Goal: Transaction & Acquisition: Book appointment/travel/reservation

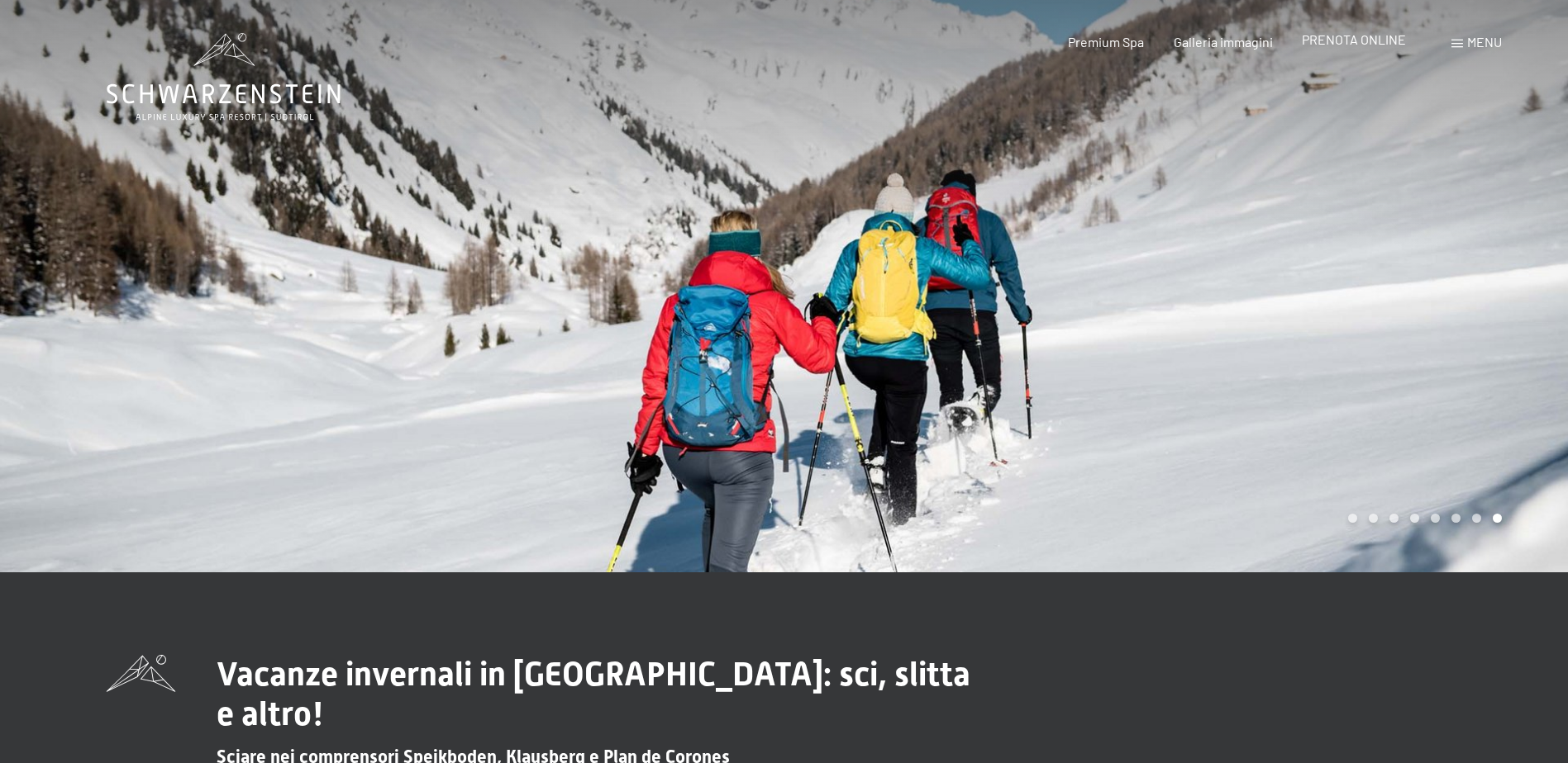
click at [1352, 41] on span "PRENOTA ONLINE" at bounding box center [1353, 39] width 104 height 16
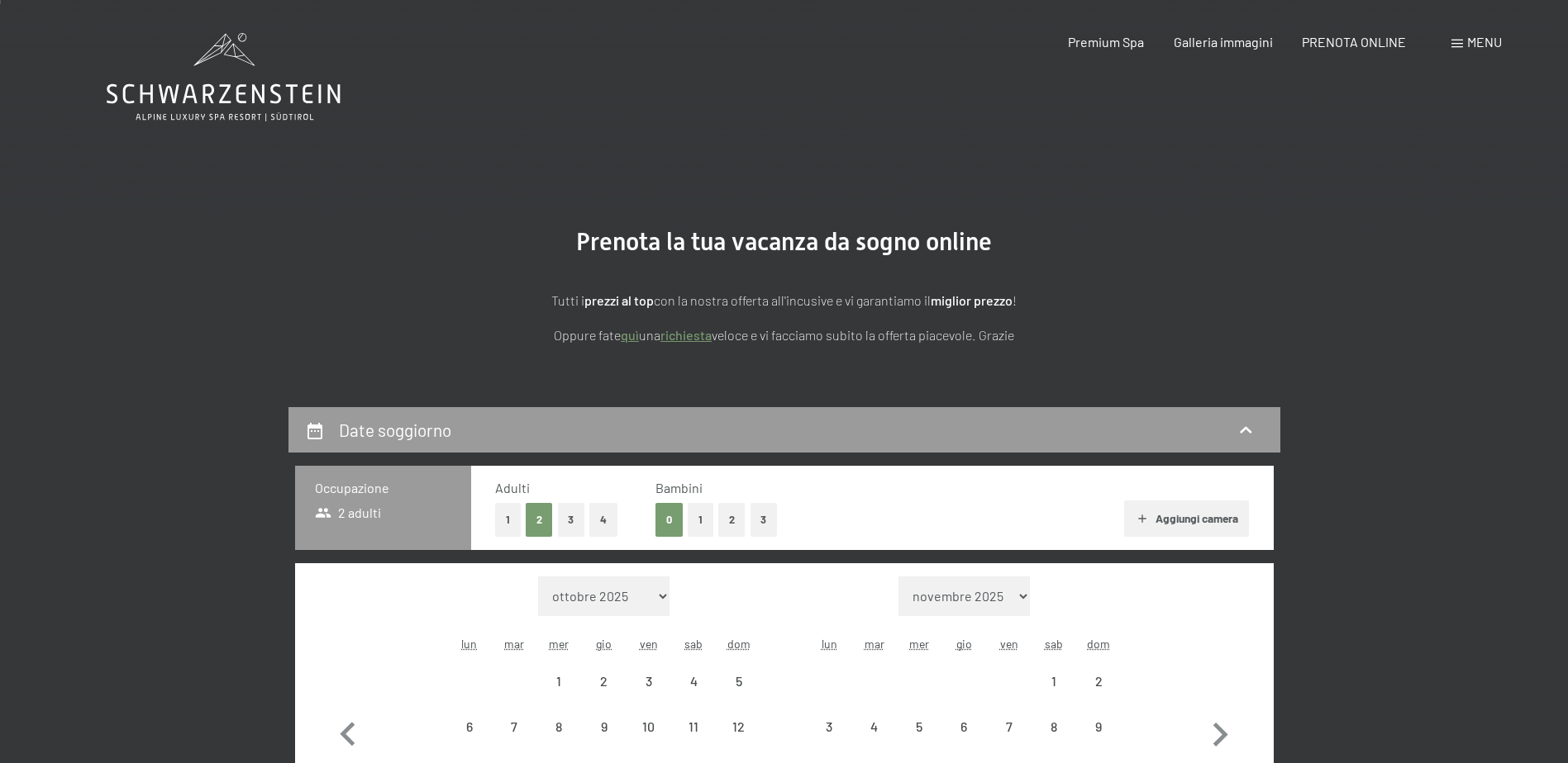
scroll to position [330, 0]
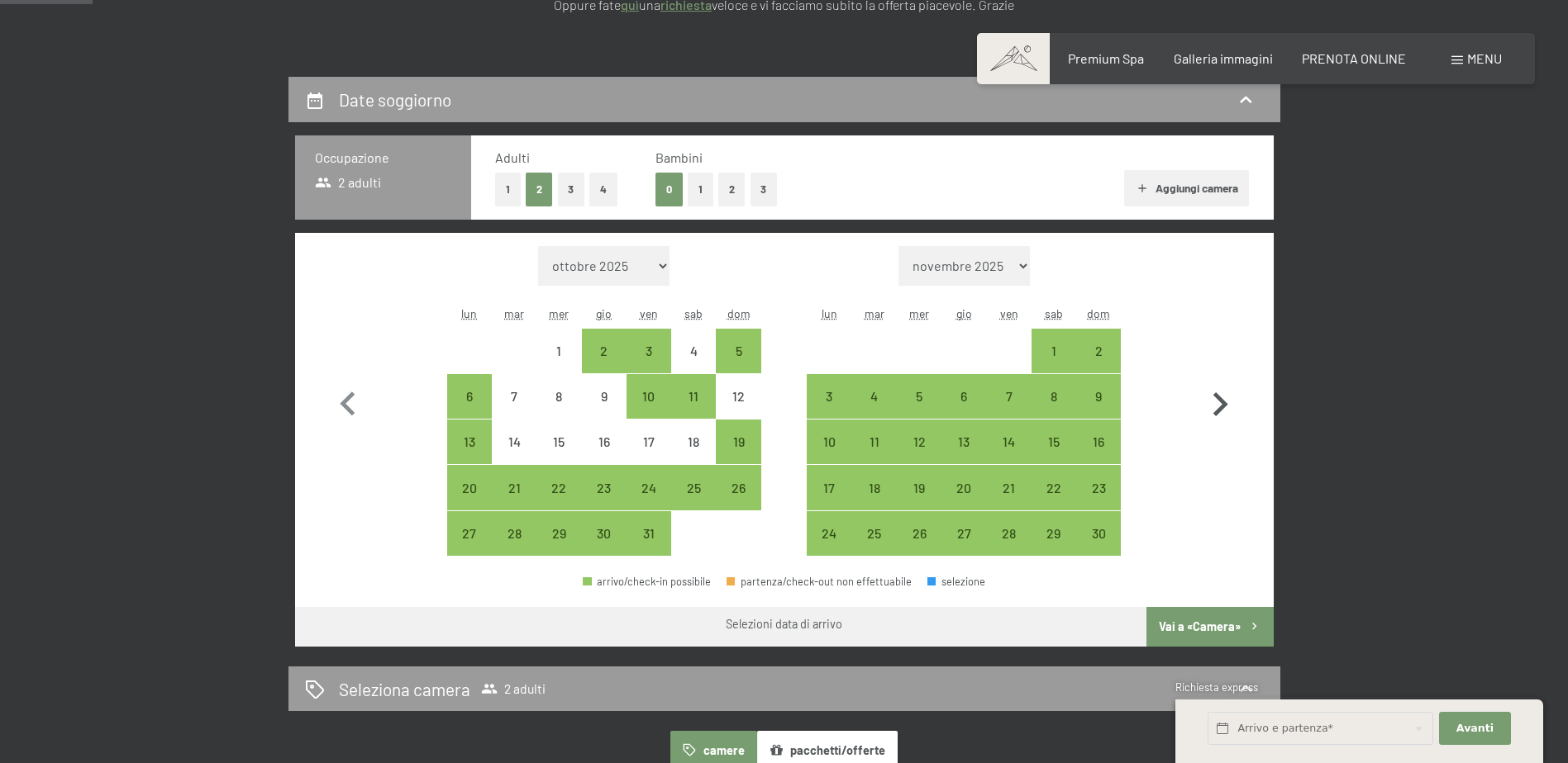
click at [1217, 399] on icon "button" at bounding box center [1220, 404] width 15 height 24
select select "2025-11-01"
select select "2025-12-01"
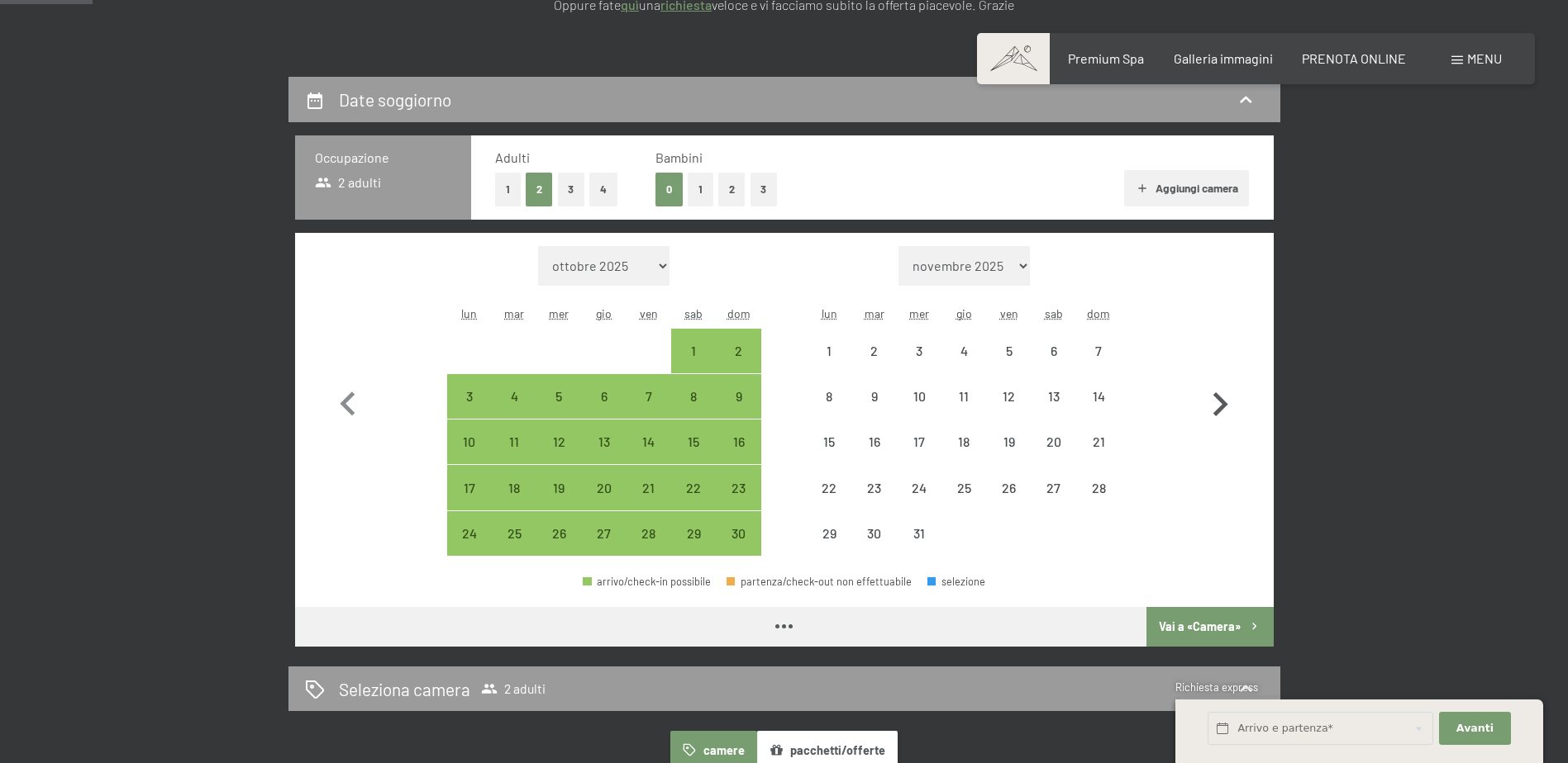
click at [1217, 399] on icon "button" at bounding box center [1220, 404] width 15 height 24
select select "2025-12-01"
select select "2026-01-01"
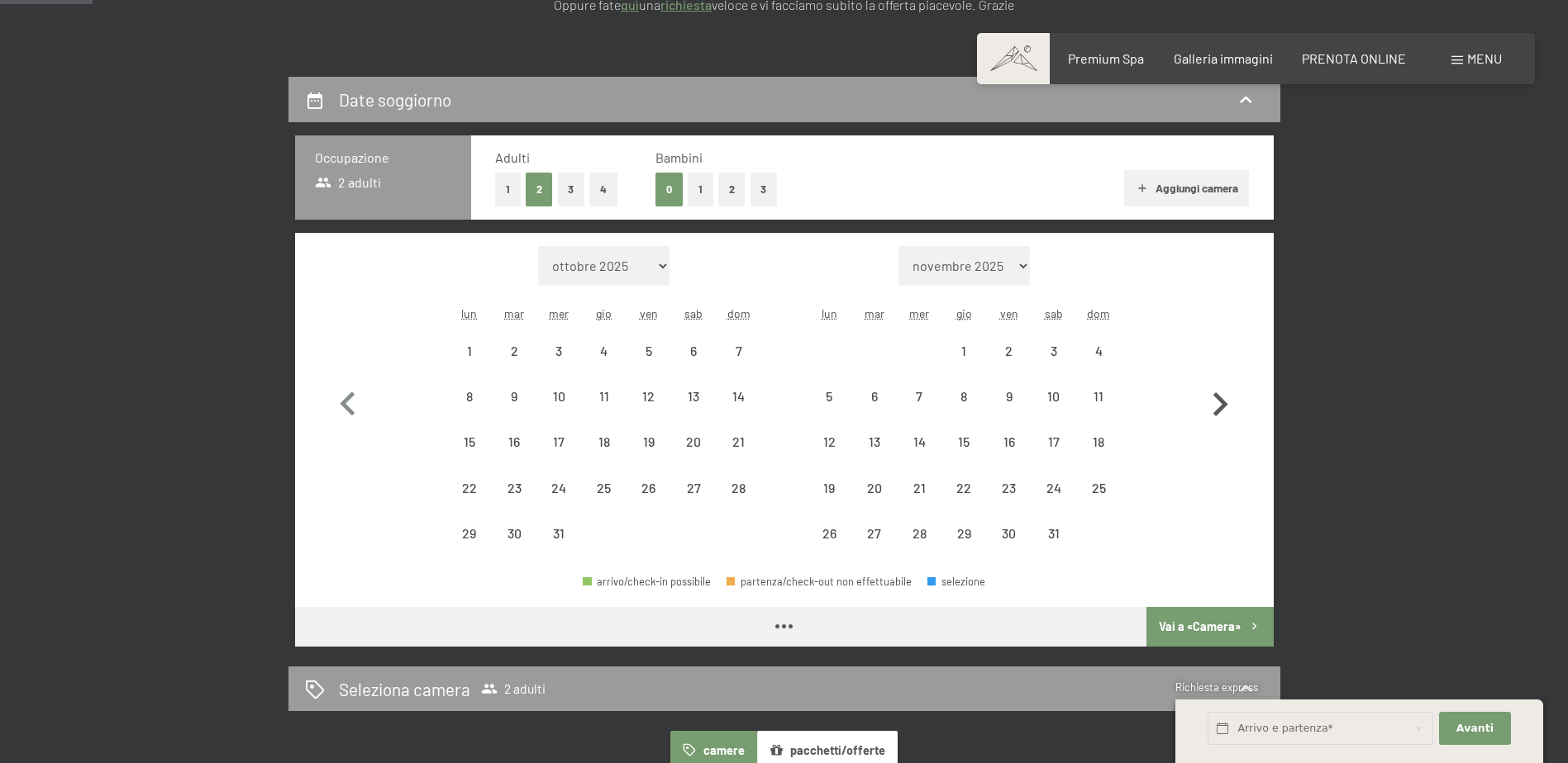
select select "2025-12-01"
select select "2026-01-01"
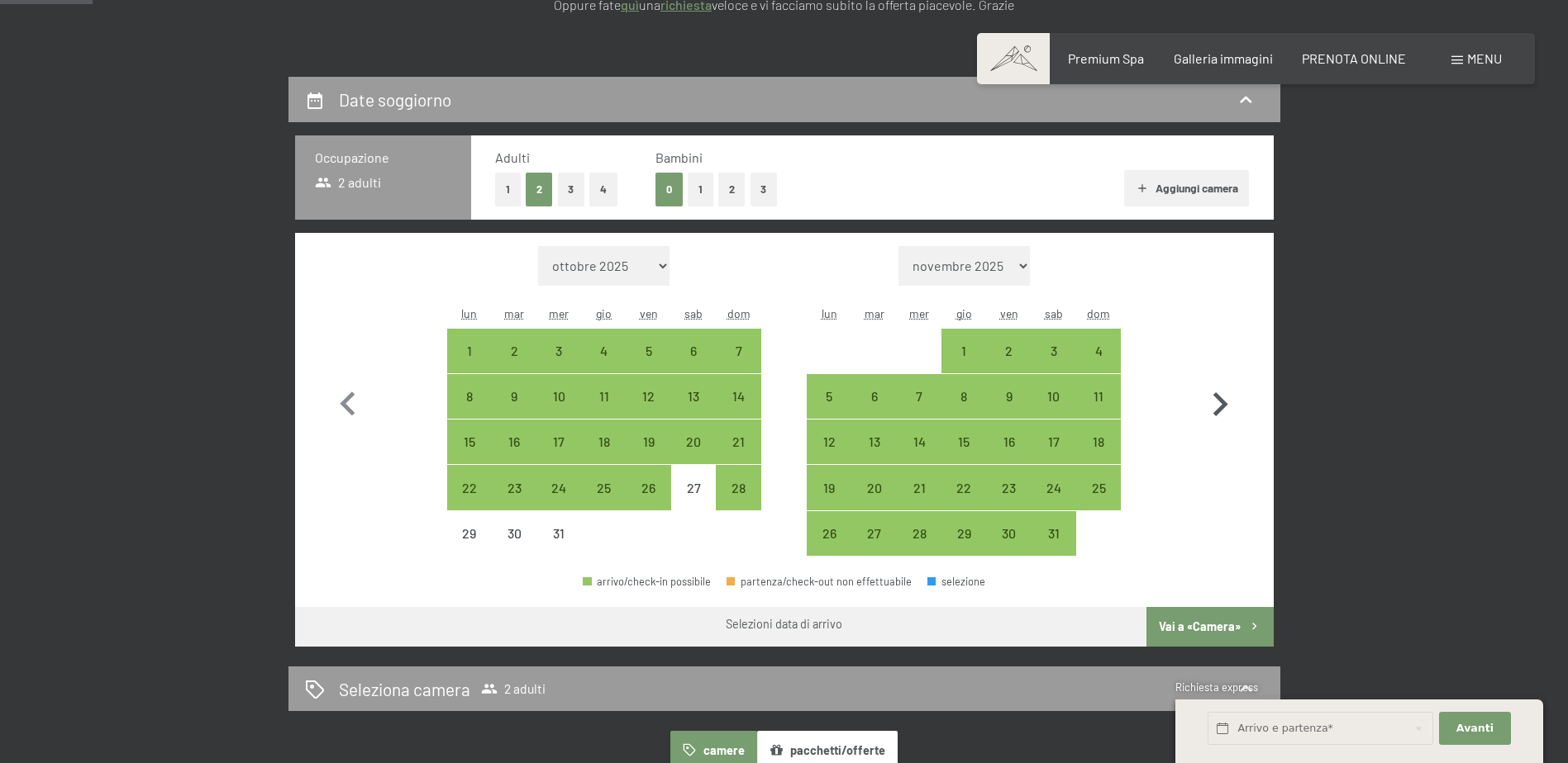
click at [1217, 399] on icon "button" at bounding box center [1220, 404] width 15 height 24
select select "2026-01-01"
select select "2026-02-01"
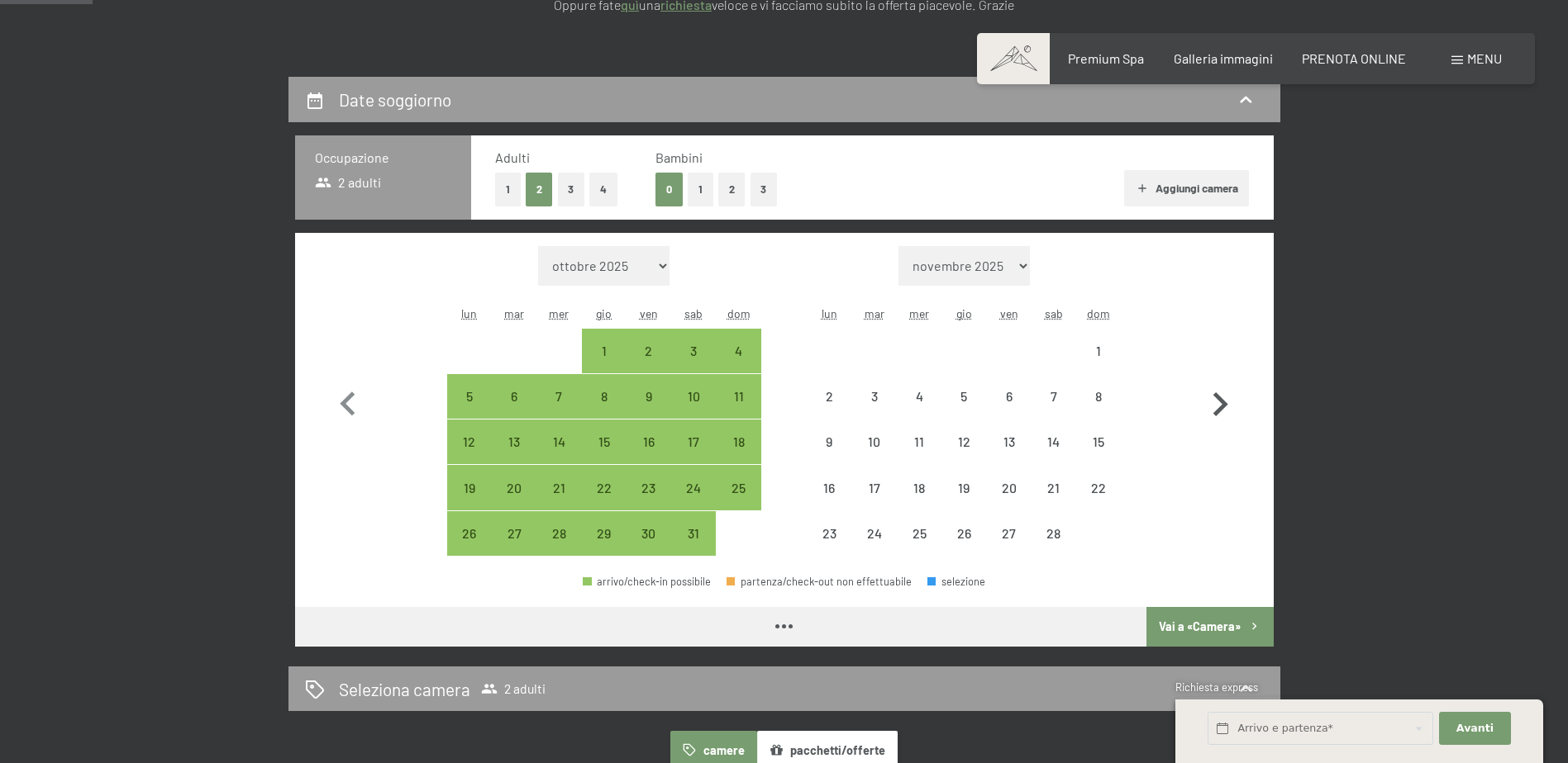
select select "2026-01-01"
select select "2026-02-01"
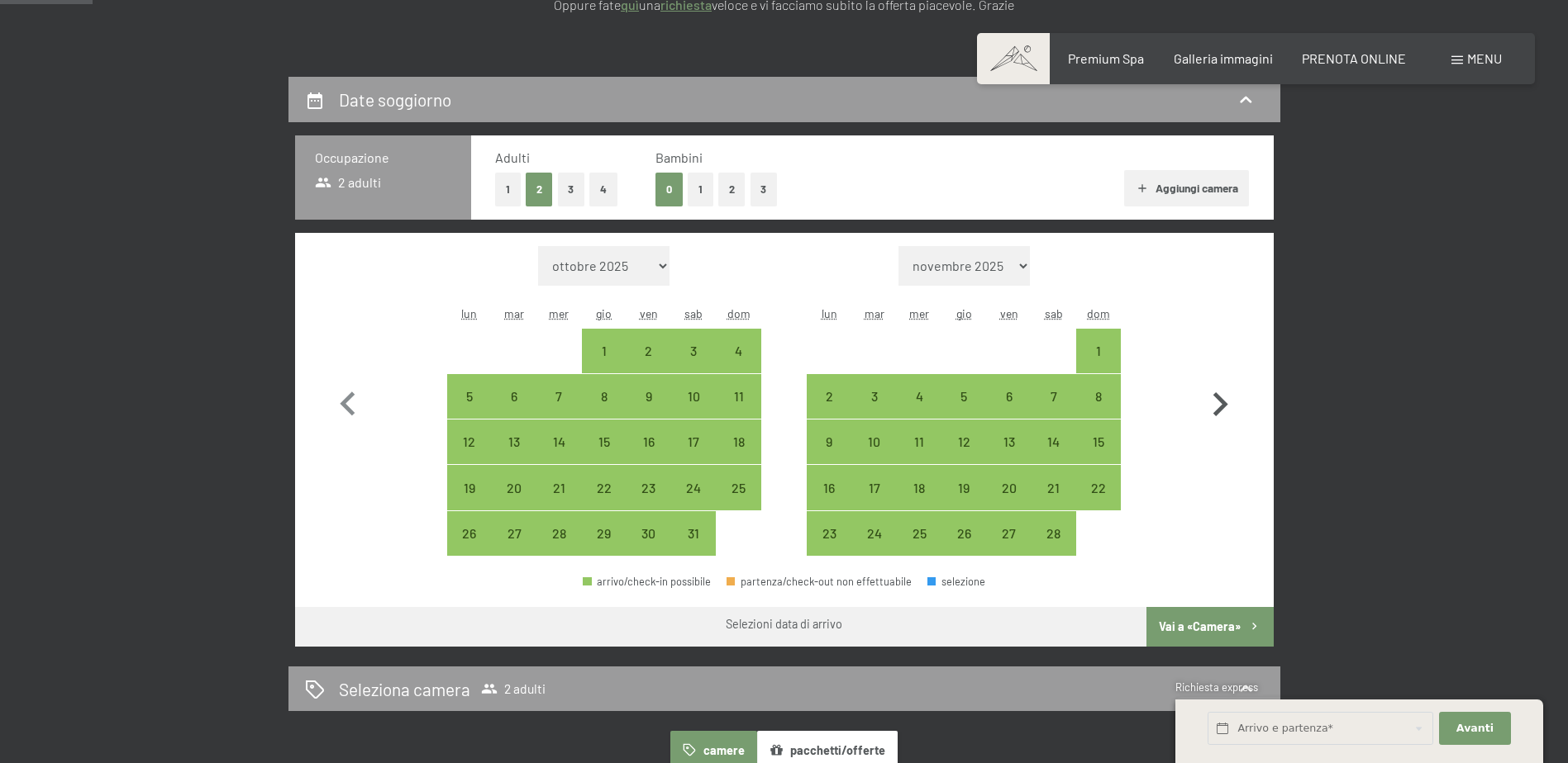
click at [1217, 399] on icon "button" at bounding box center [1220, 404] width 15 height 24
select select "2026-02-01"
select select "2026-03-01"
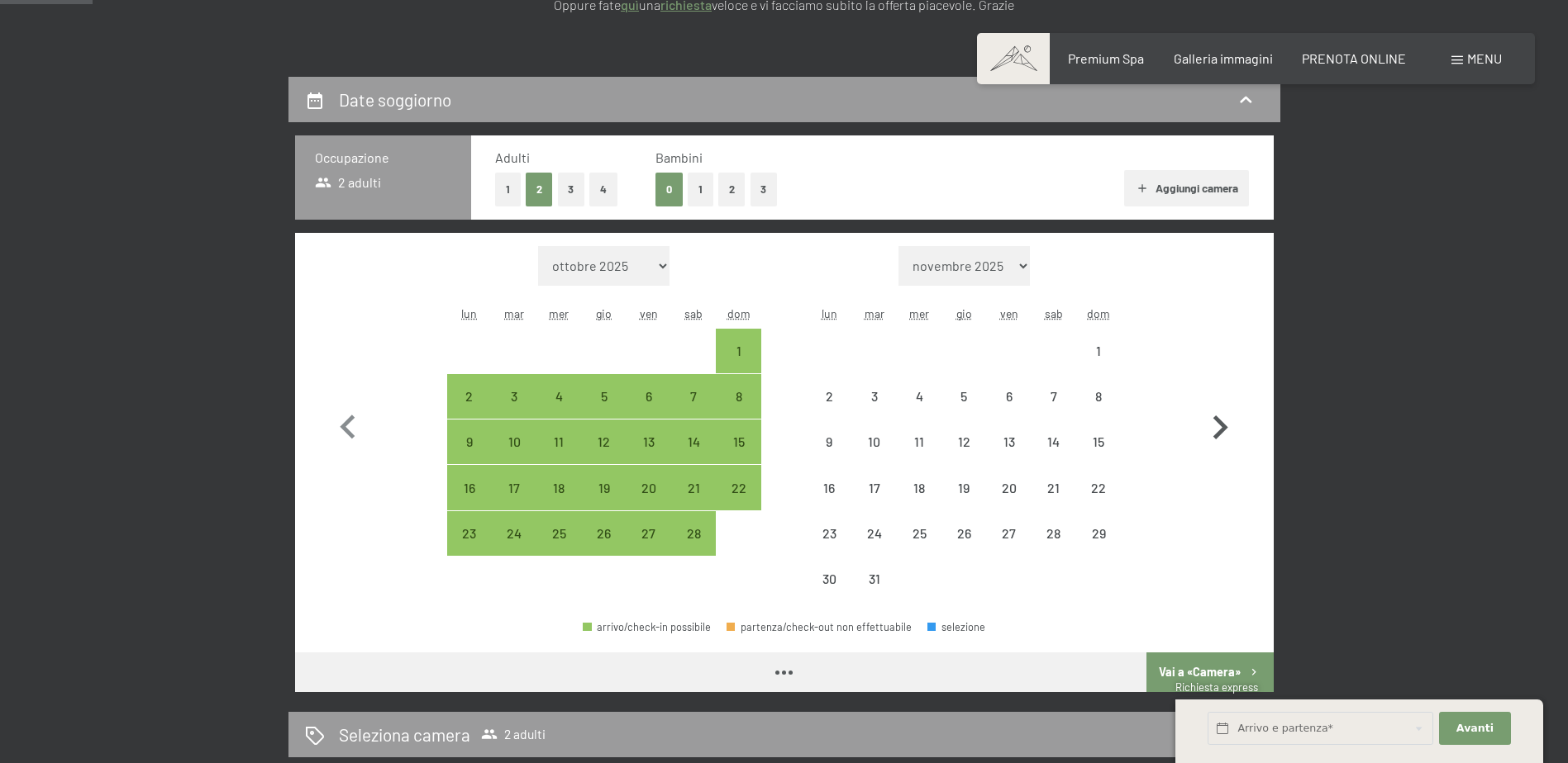
select select "2026-02-01"
select select "2026-03-01"
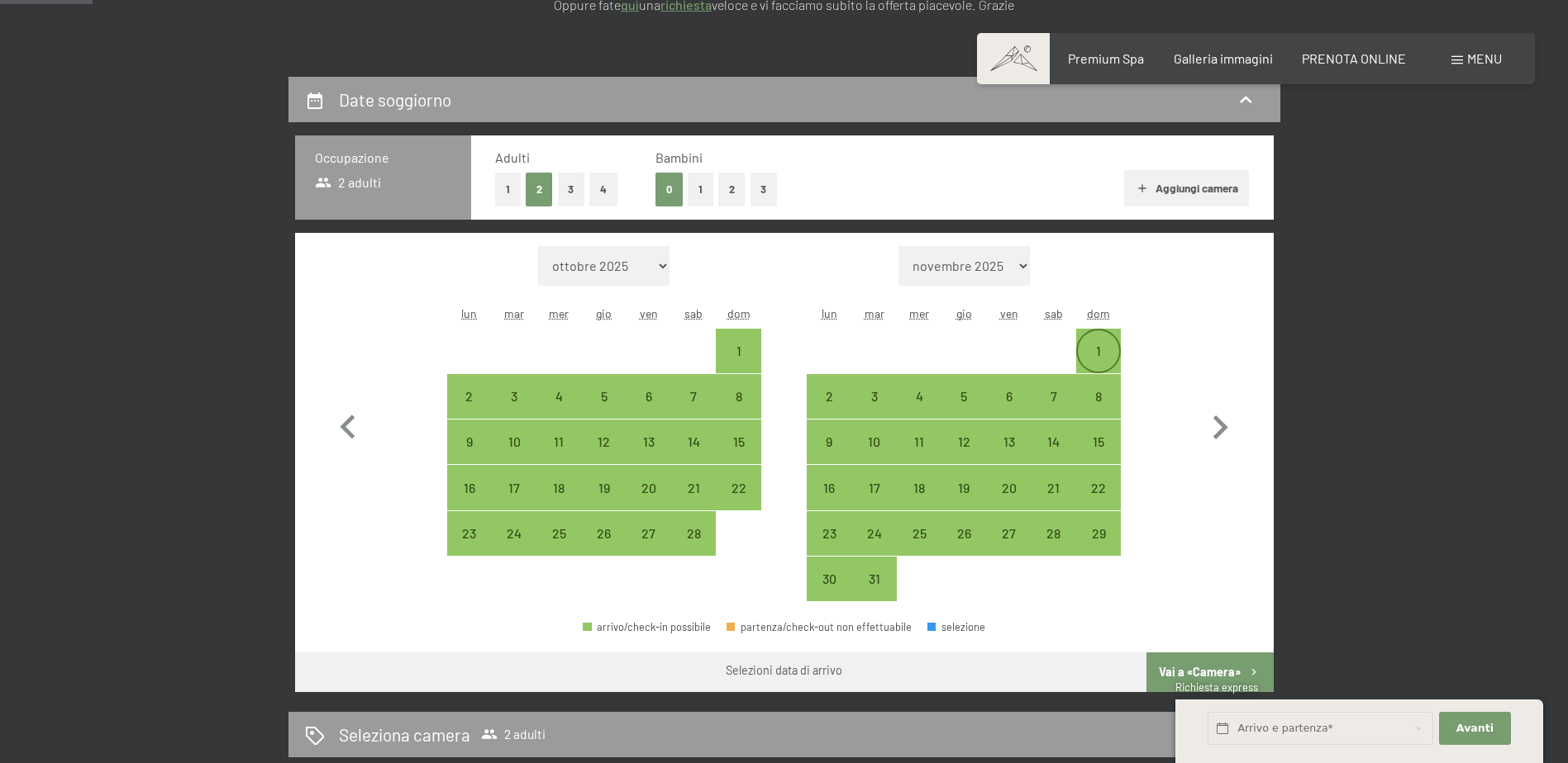
click at [1096, 353] on div "1" at bounding box center [1098, 364] width 41 height 41
select select "2026-02-01"
select select "2026-03-01"
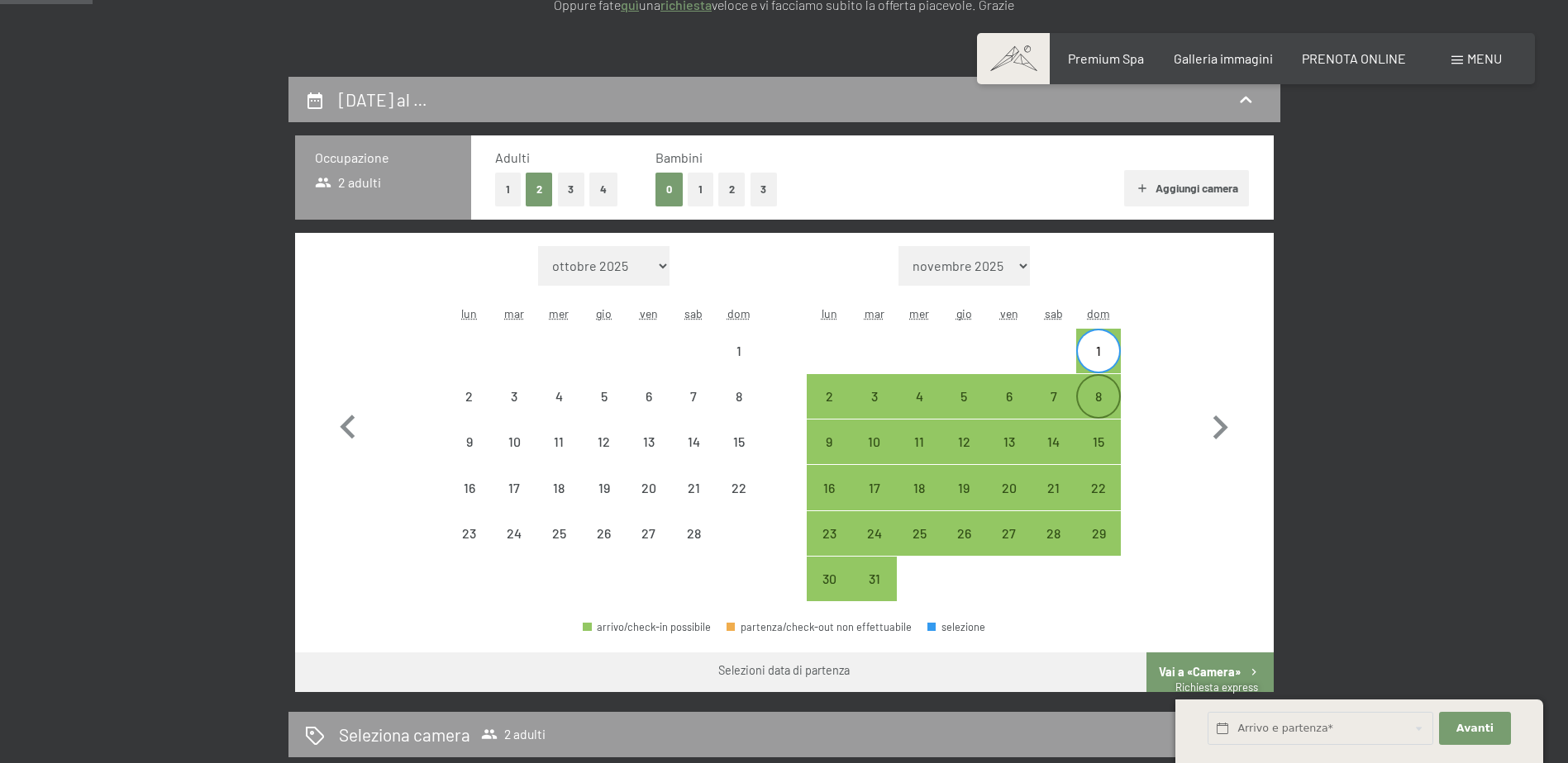
click at [1095, 391] on div "8" at bounding box center [1098, 410] width 41 height 41
select select "2026-02-01"
select select "2026-03-01"
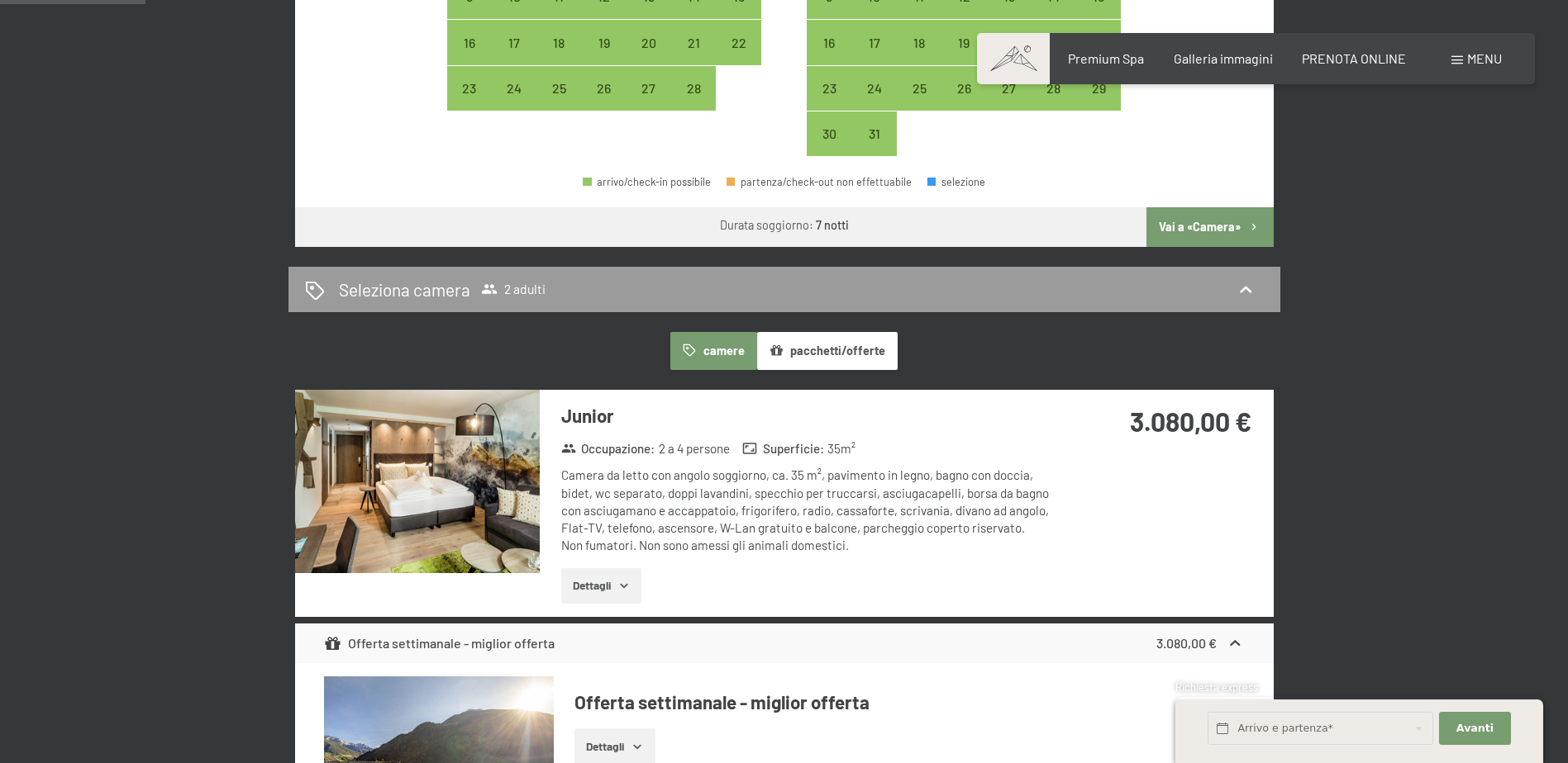
scroll to position [826, 0]
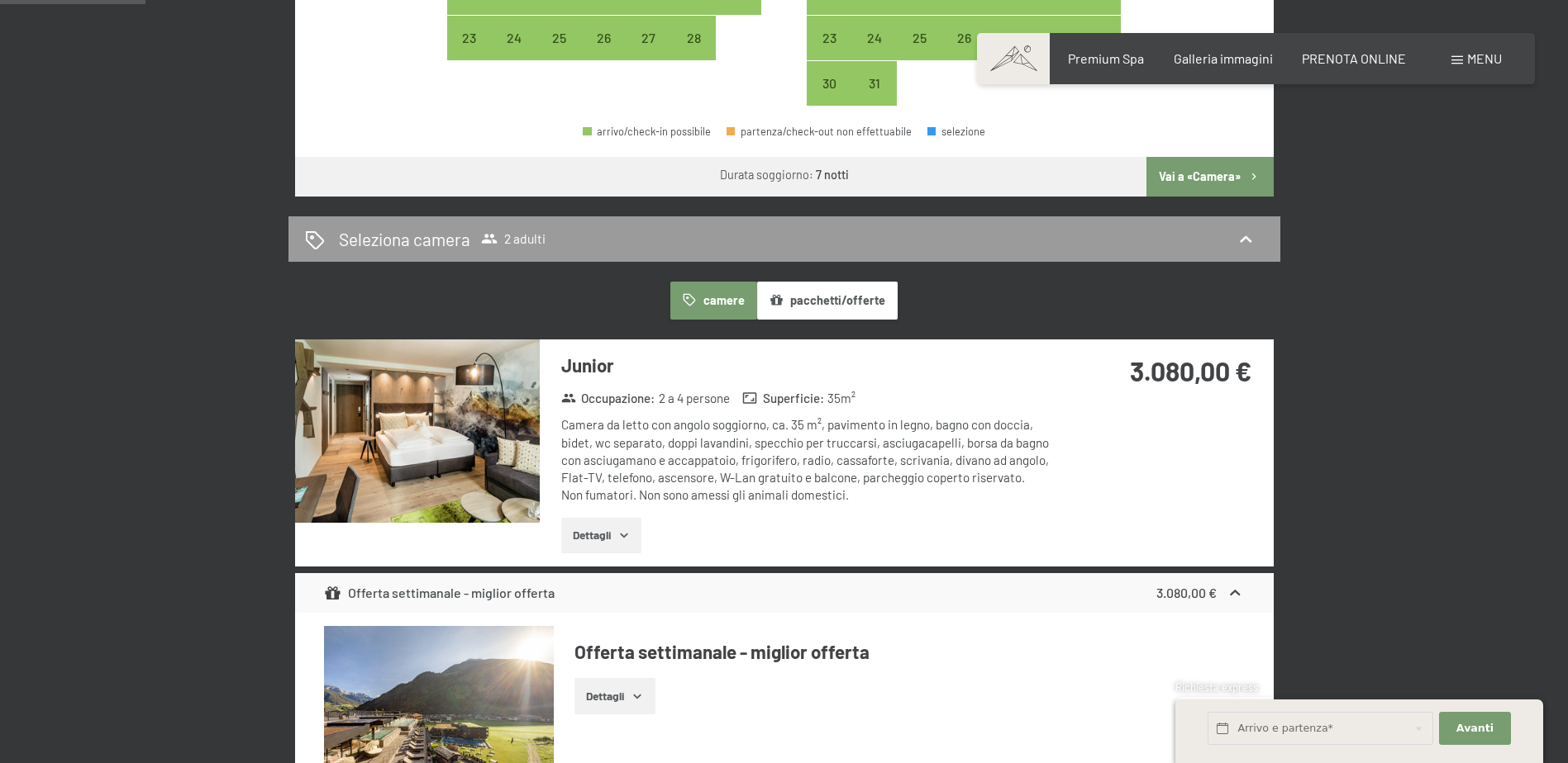
click at [628, 533] on icon "button" at bounding box center [623, 535] width 13 height 13
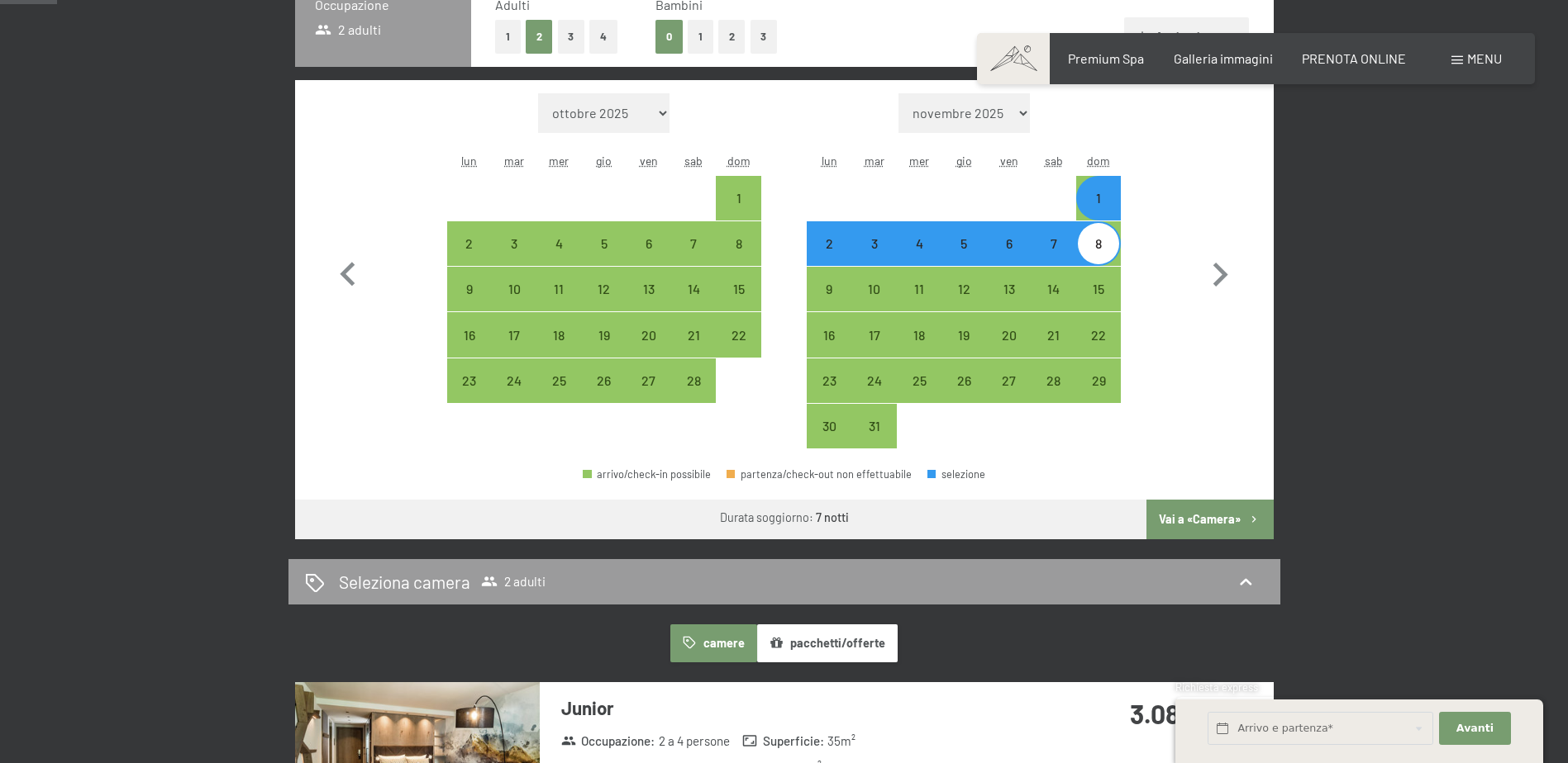
scroll to position [330, 0]
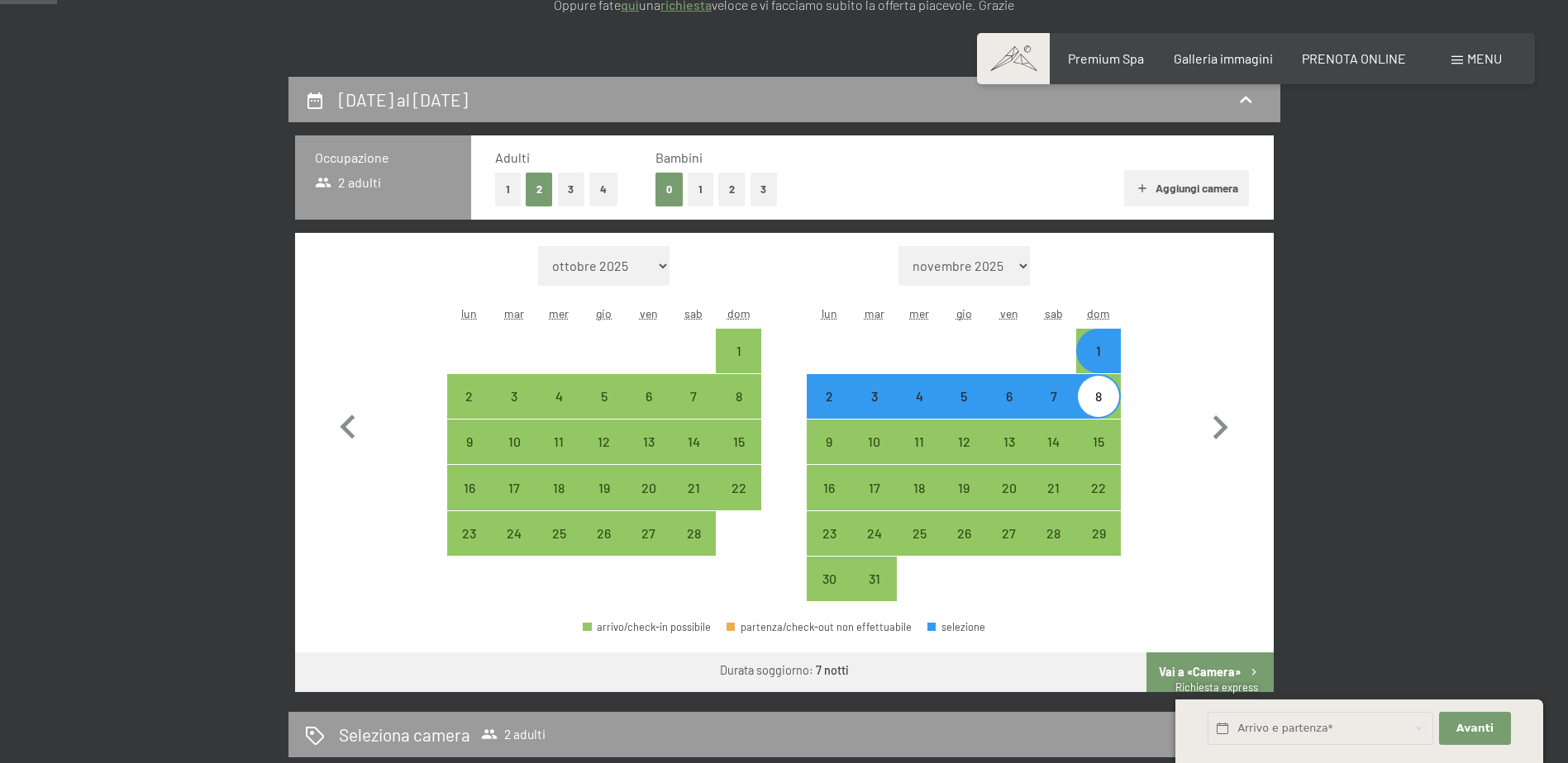
click at [573, 188] on button "3" at bounding box center [571, 189] width 27 height 34
select select "2026-02-01"
select select "2026-03-01"
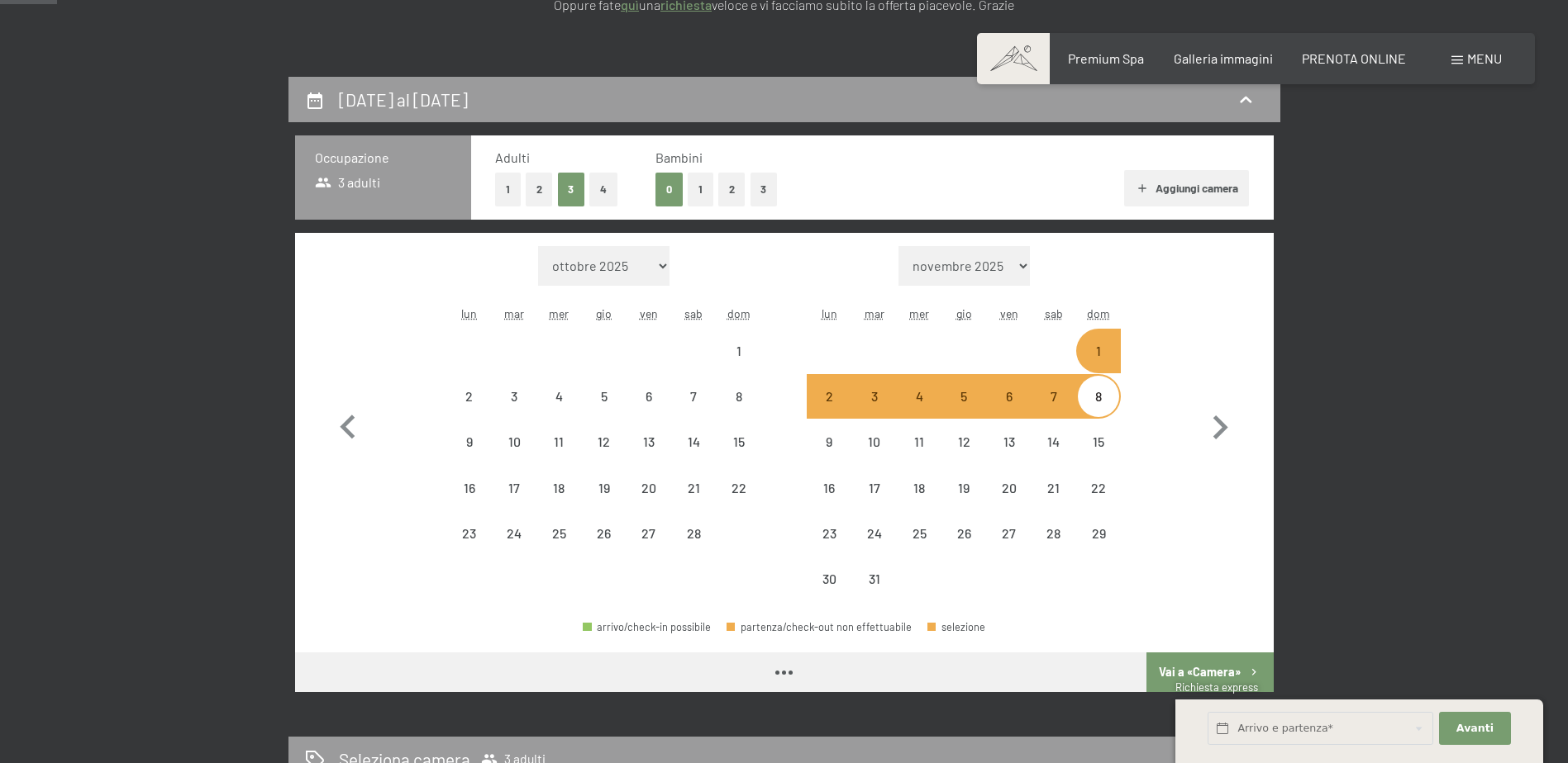
select select "2026-02-01"
select select "2026-03-01"
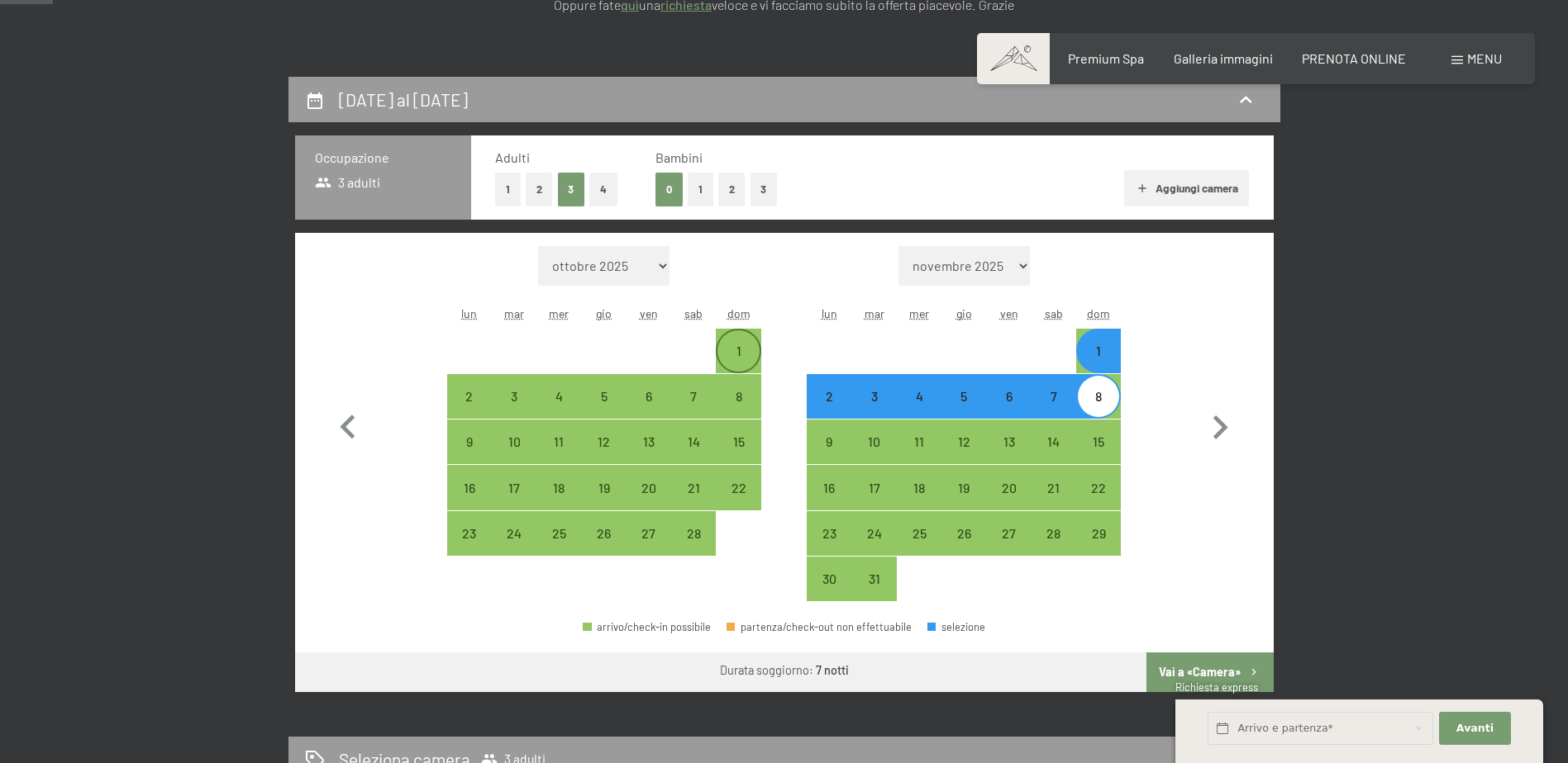
click at [731, 341] on div "1" at bounding box center [738, 350] width 41 height 41
select select "2026-02-01"
select select "2026-03-01"
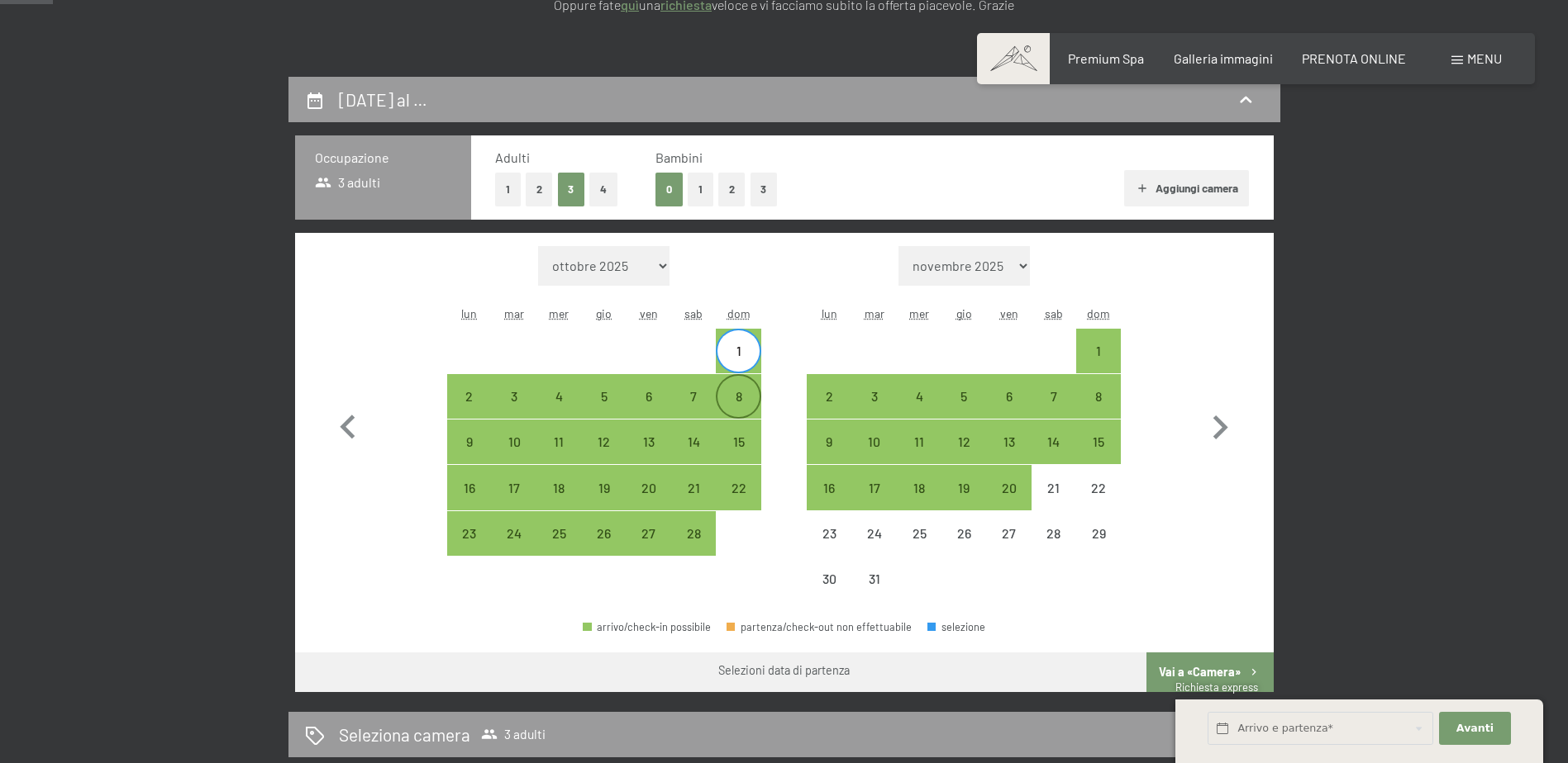
click at [741, 386] on div "8" at bounding box center [738, 396] width 41 height 41
select select "2026-02-01"
select select "2026-03-01"
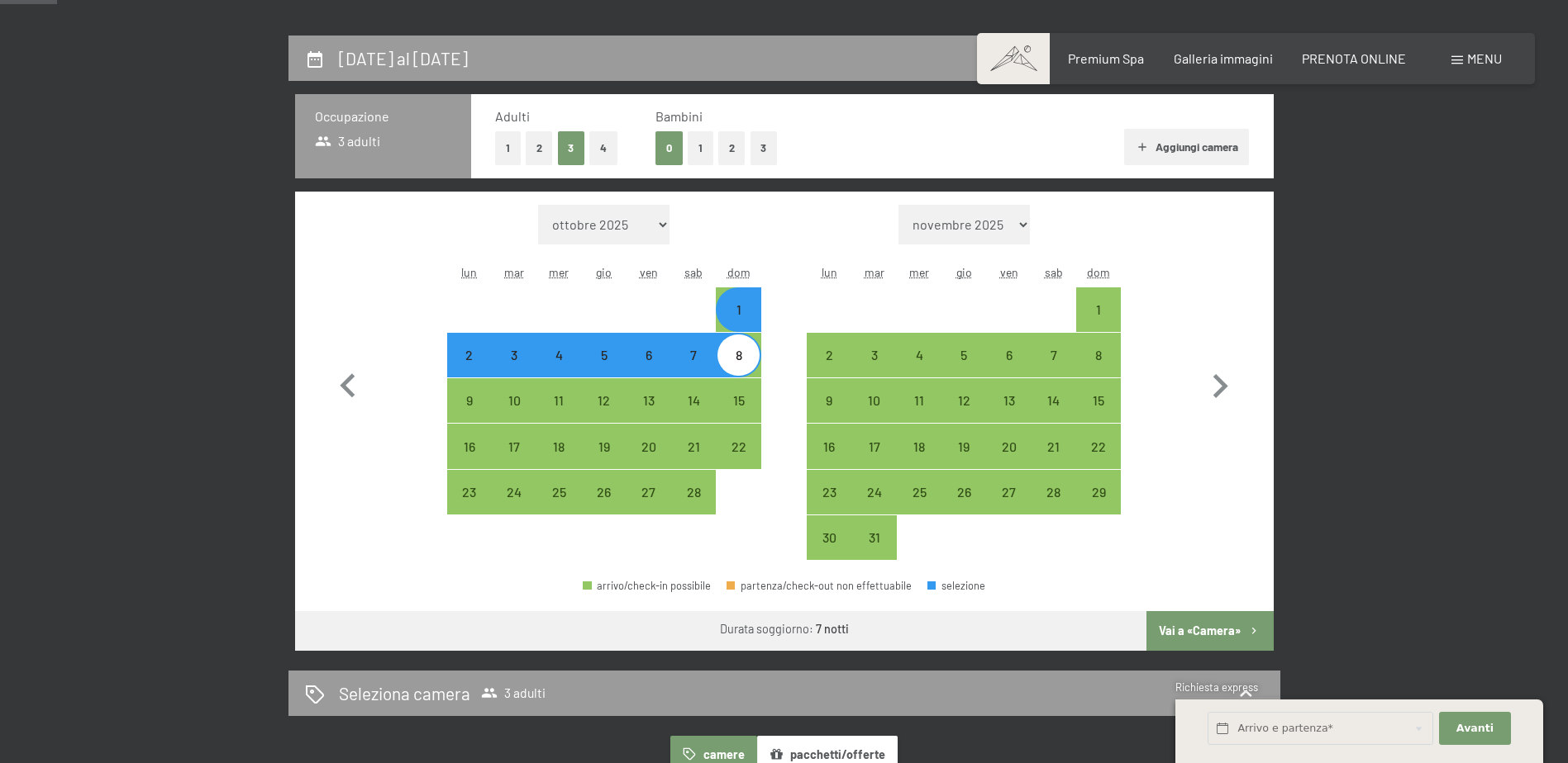
scroll to position [248, 0]
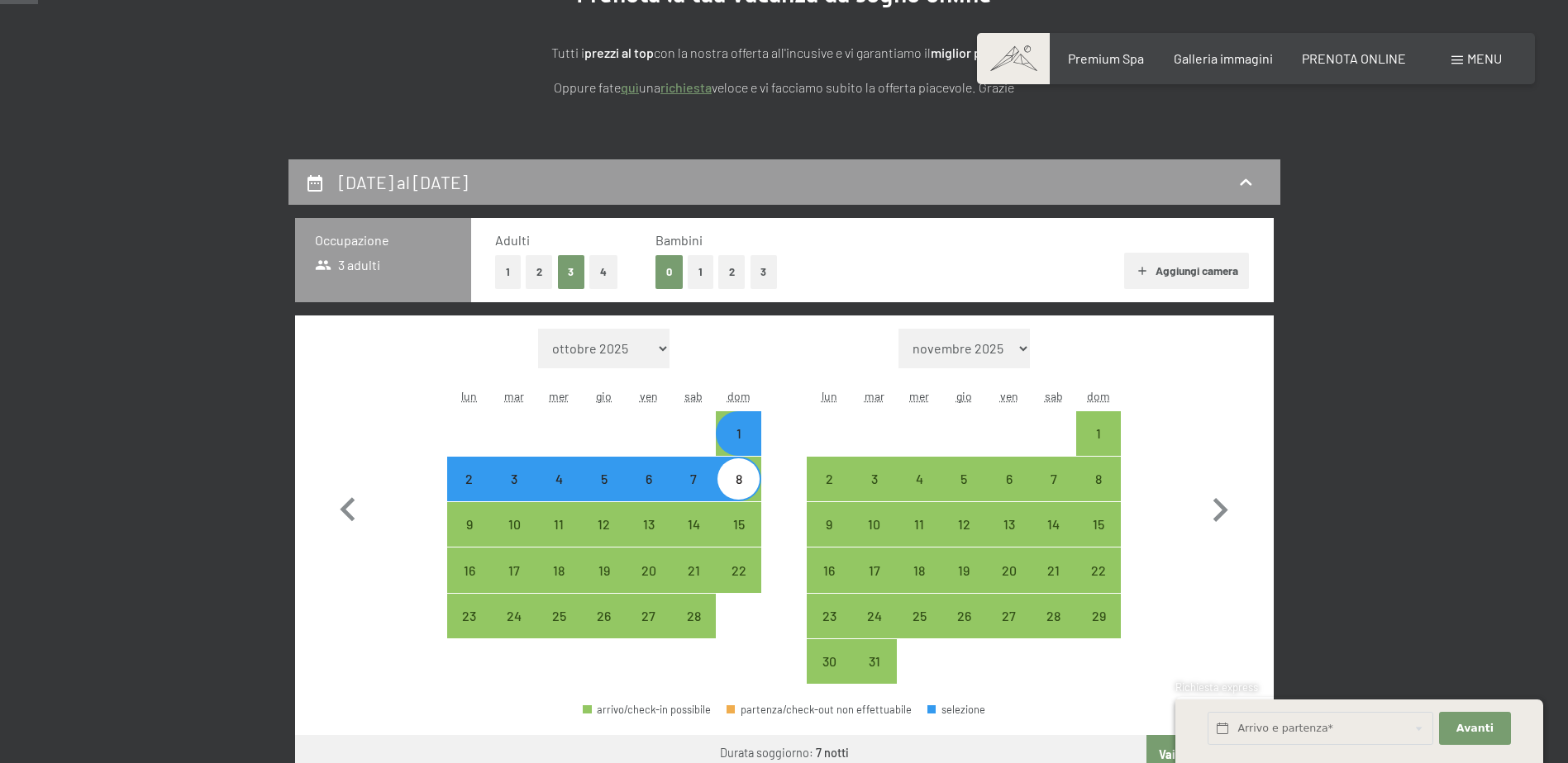
click at [663, 351] on select "ottobre 2025 novembre 2025 dicembre 2025 gennaio 2026 febbraio 2026 marzo 2026 …" at bounding box center [604, 348] width 131 height 39
select select "2026-01-01"
select select "2026-02-01"
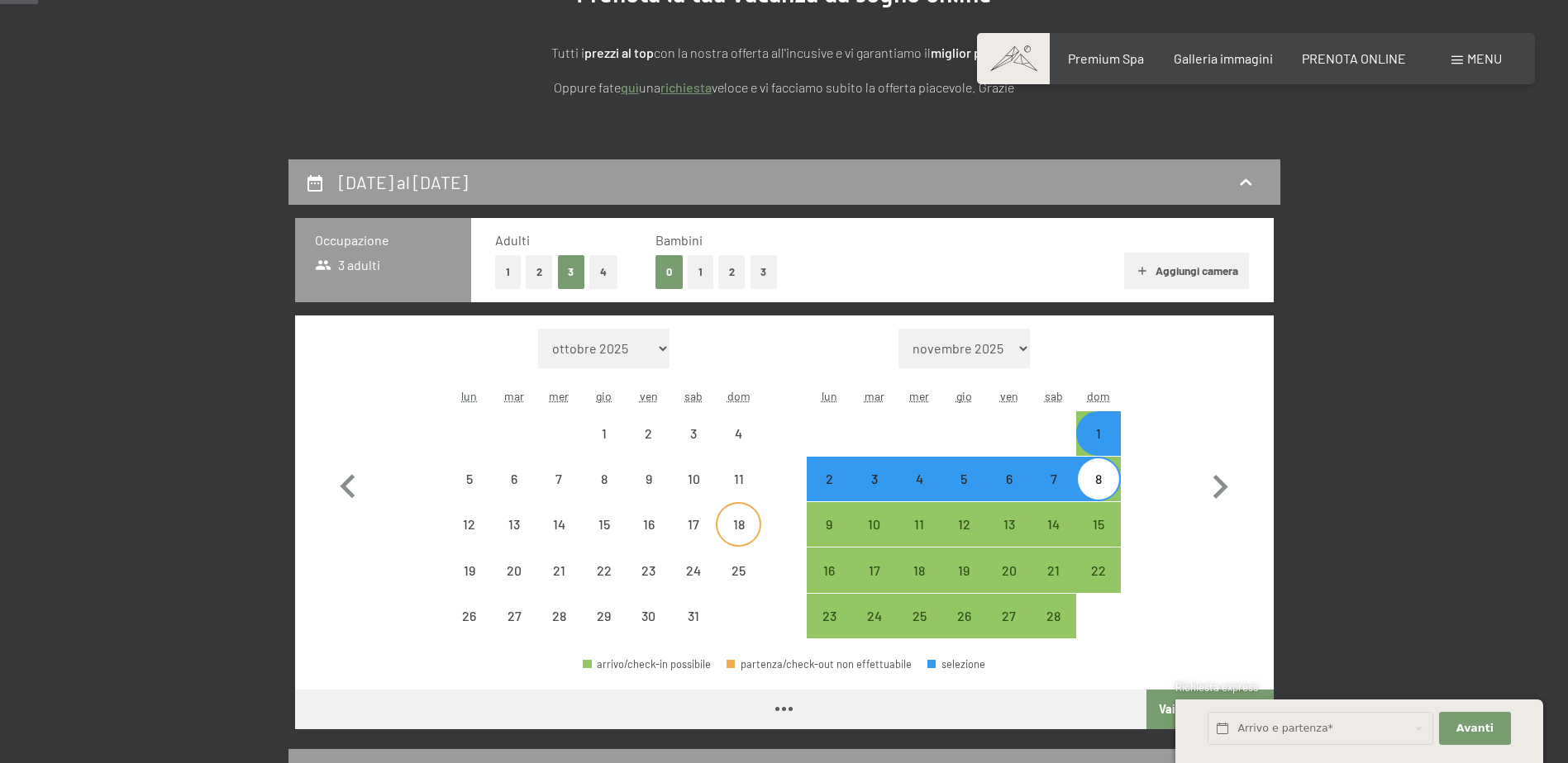
select select "2026-01-01"
select select "2026-02-01"
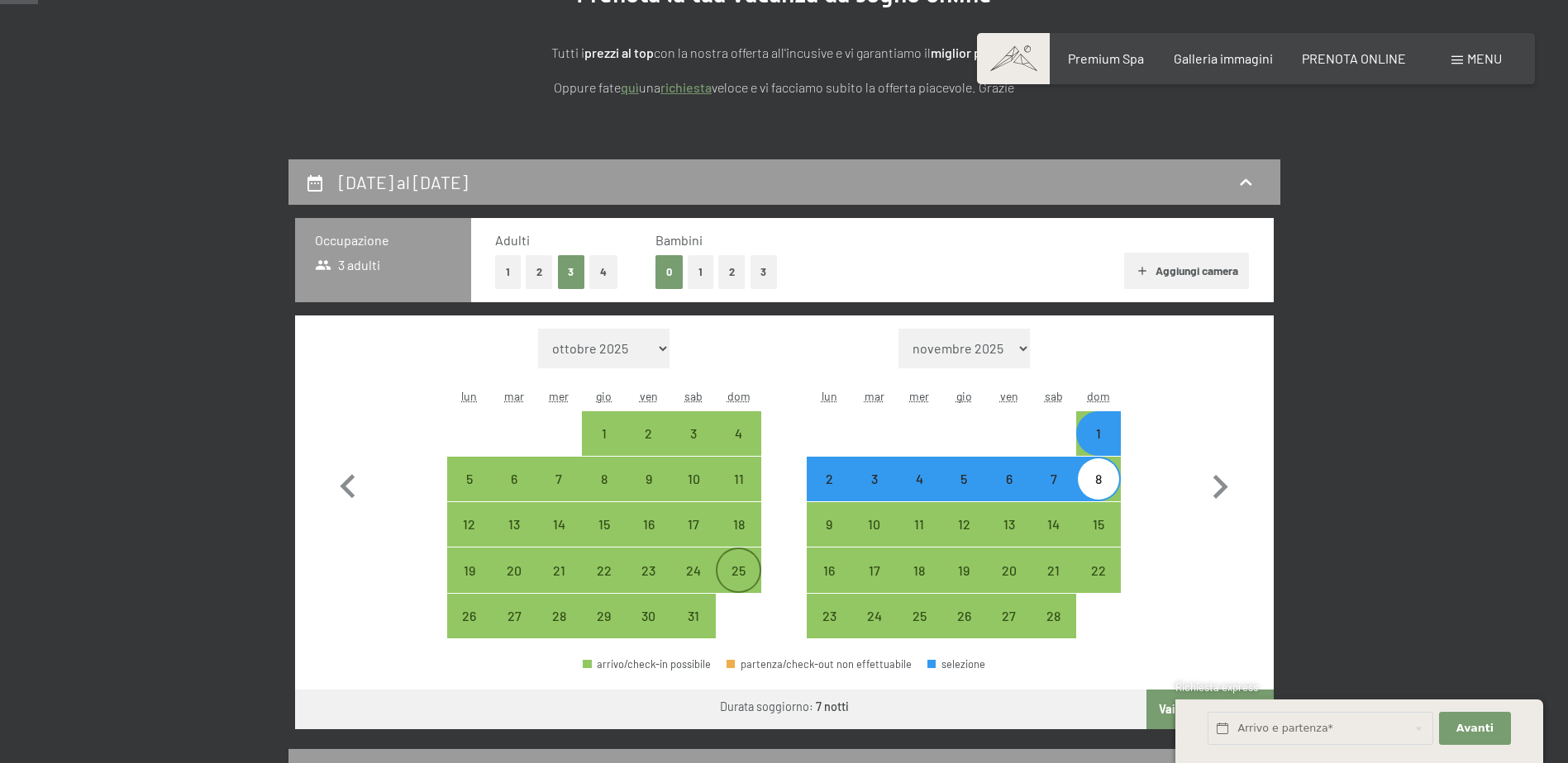
click at [738, 574] on div "25" at bounding box center [738, 584] width 41 height 41
select select "2026-01-01"
select select "2026-02-01"
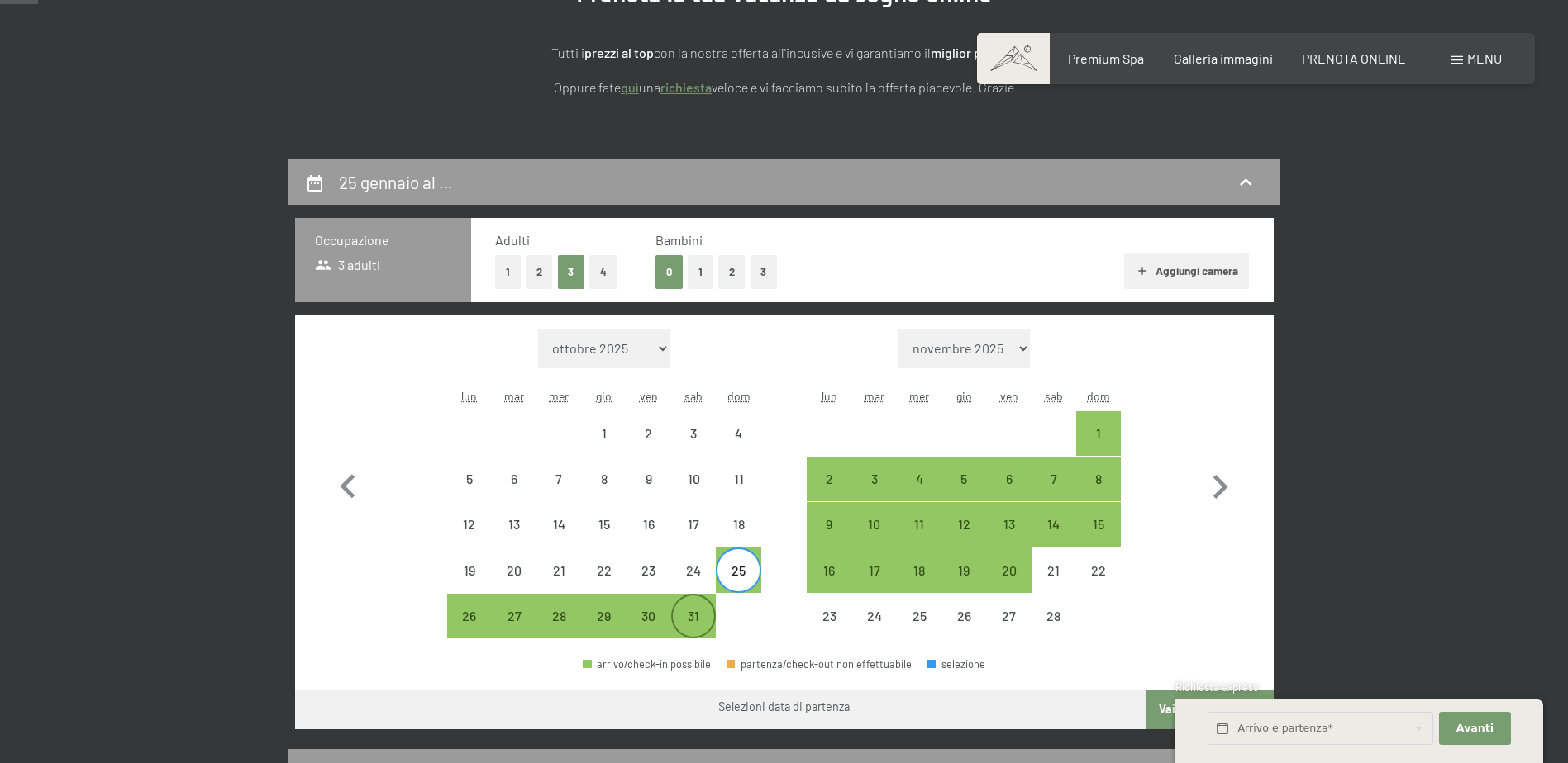
click at [692, 615] on div "31" at bounding box center [693, 630] width 41 height 41
select select "2026-01-01"
select select "2026-02-01"
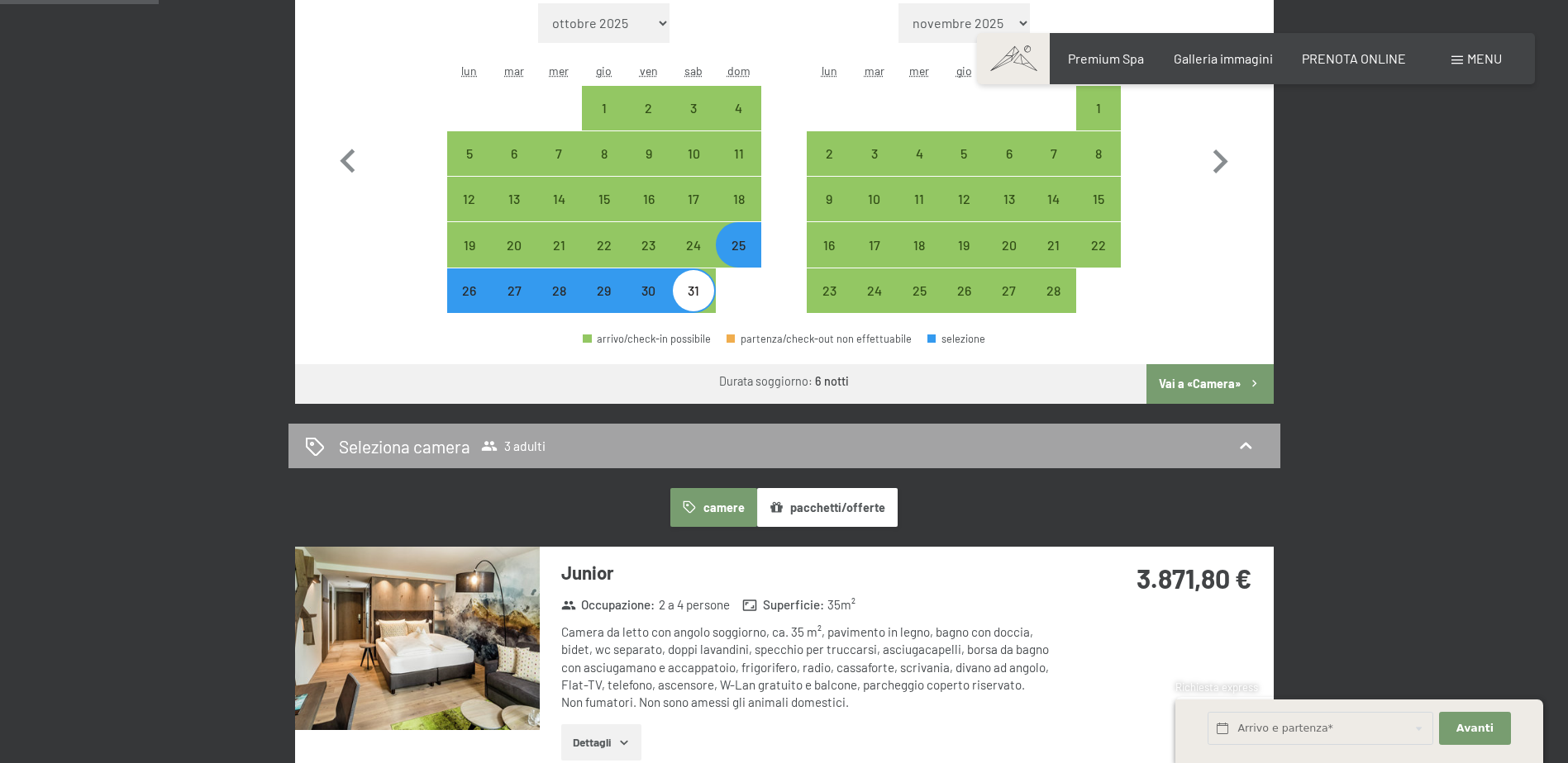
scroll to position [578, 0]
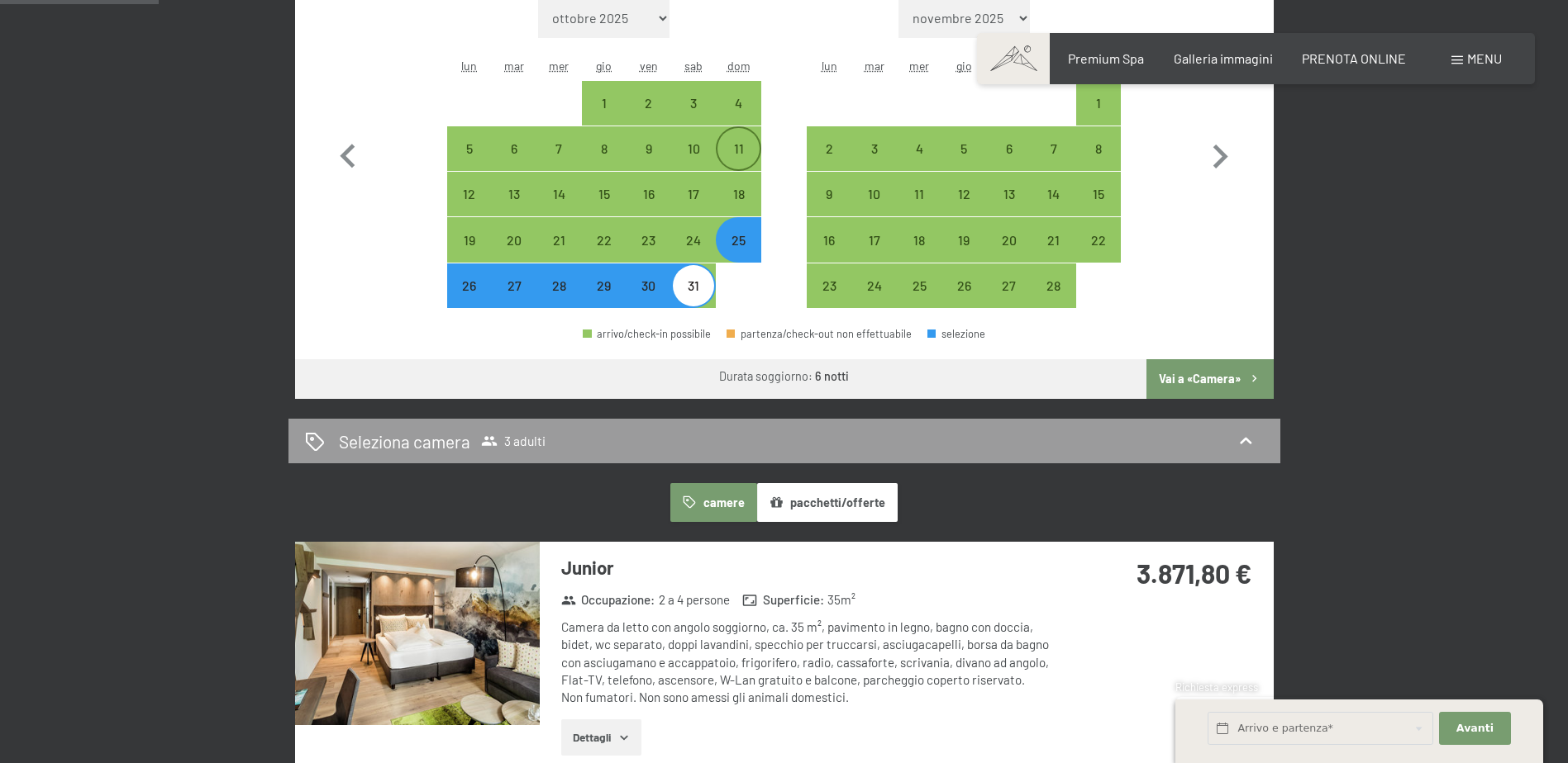
click at [741, 143] on div "11" at bounding box center [738, 162] width 41 height 41
select select "2026-01-01"
select select "2026-02-01"
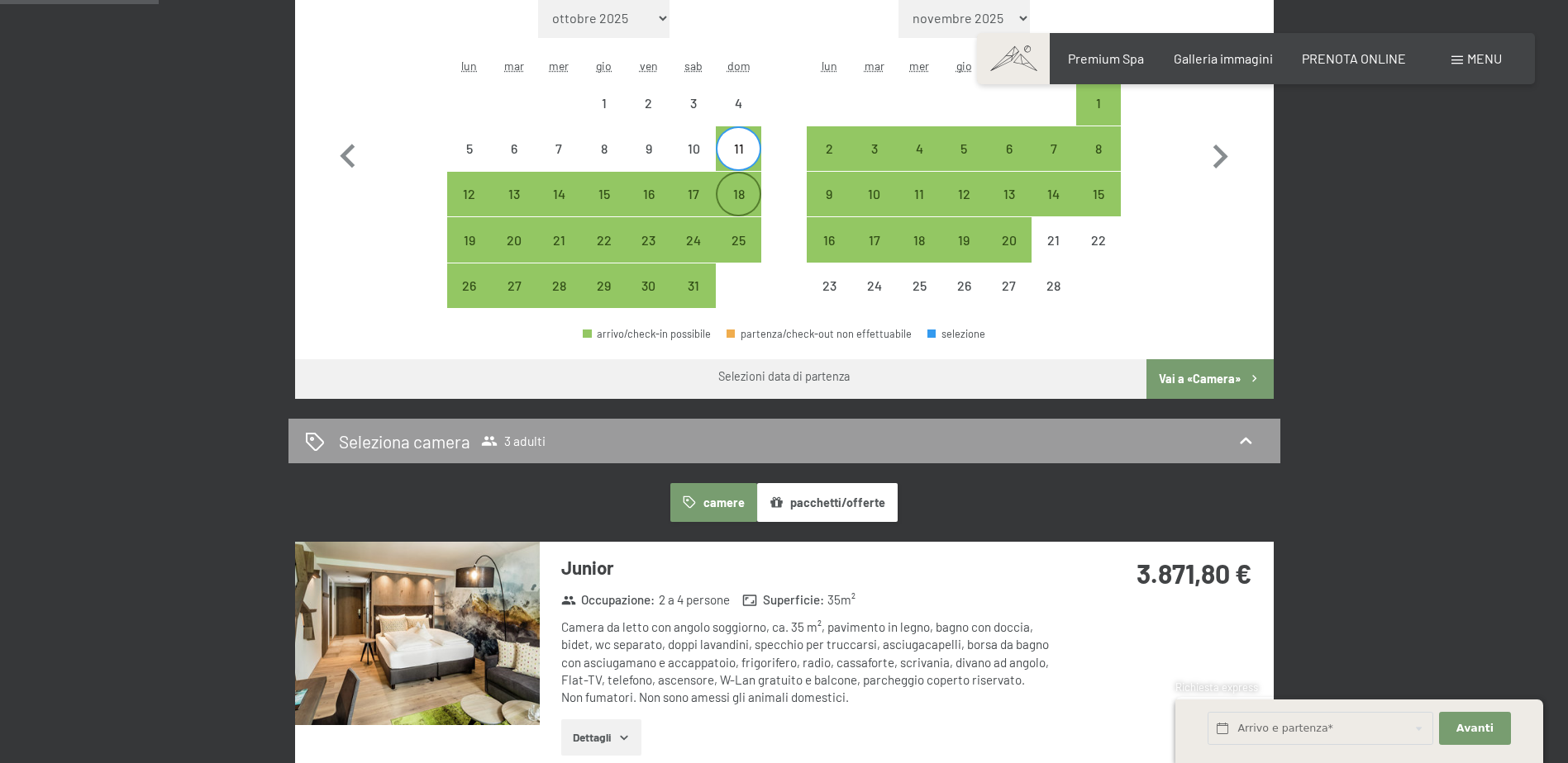
click at [741, 194] on div "18" at bounding box center [738, 208] width 41 height 41
select select "2026-01-01"
select select "2026-02-01"
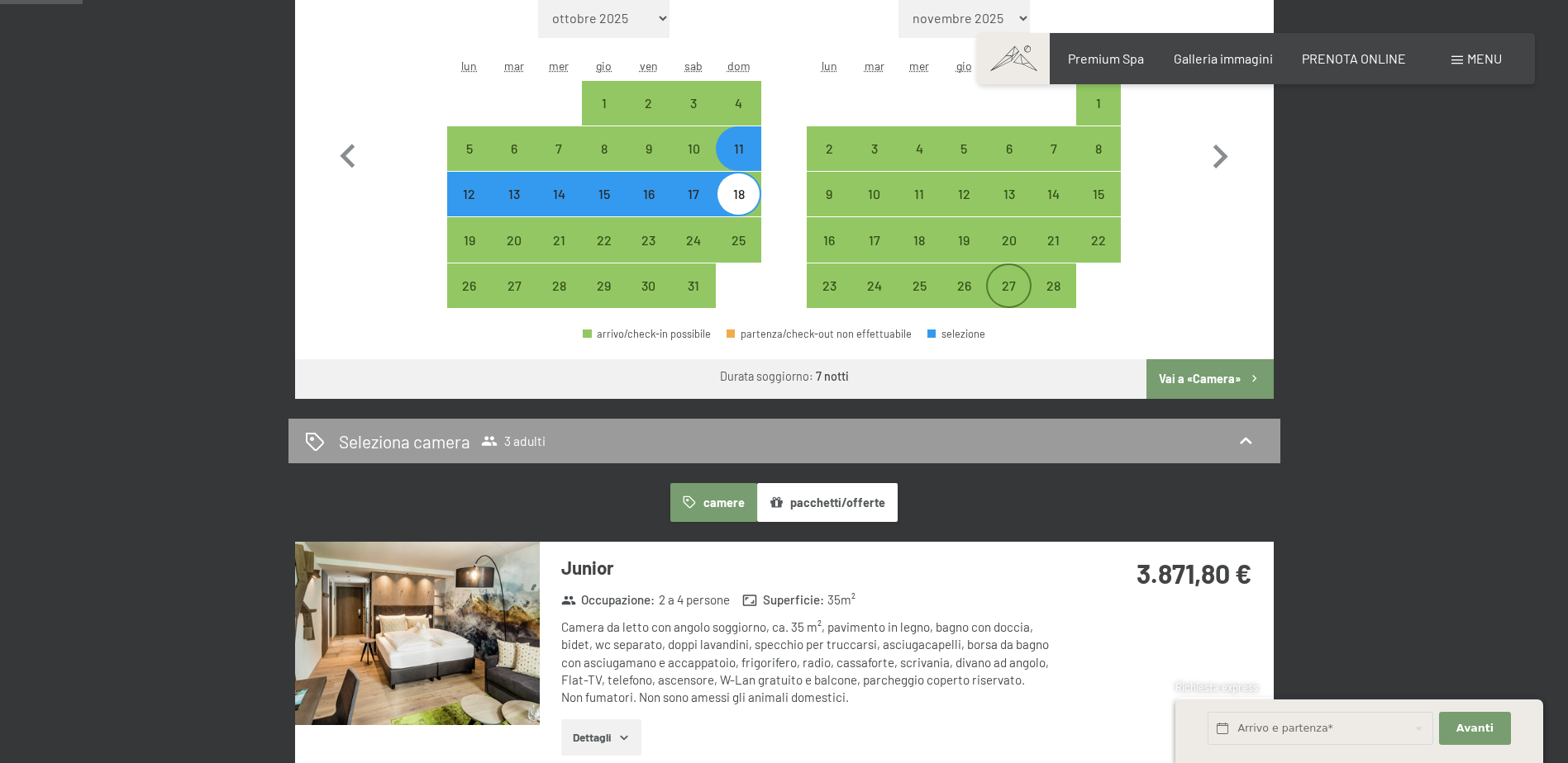
scroll to position [413, 0]
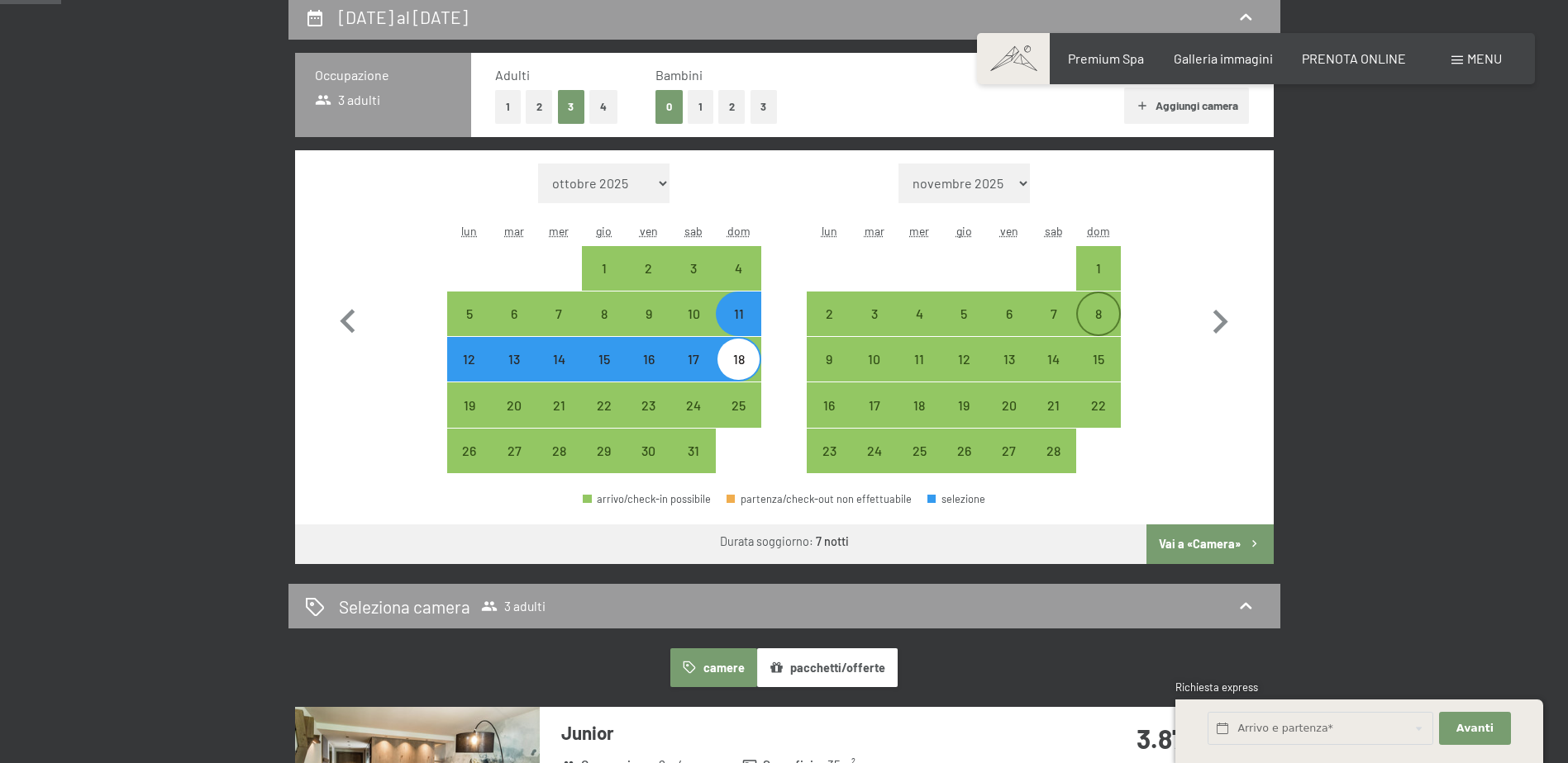
click at [1110, 307] on div "8" at bounding box center [1098, 328] width 41 height 41
select select "2026-01-01"
select select "2026-02-01"
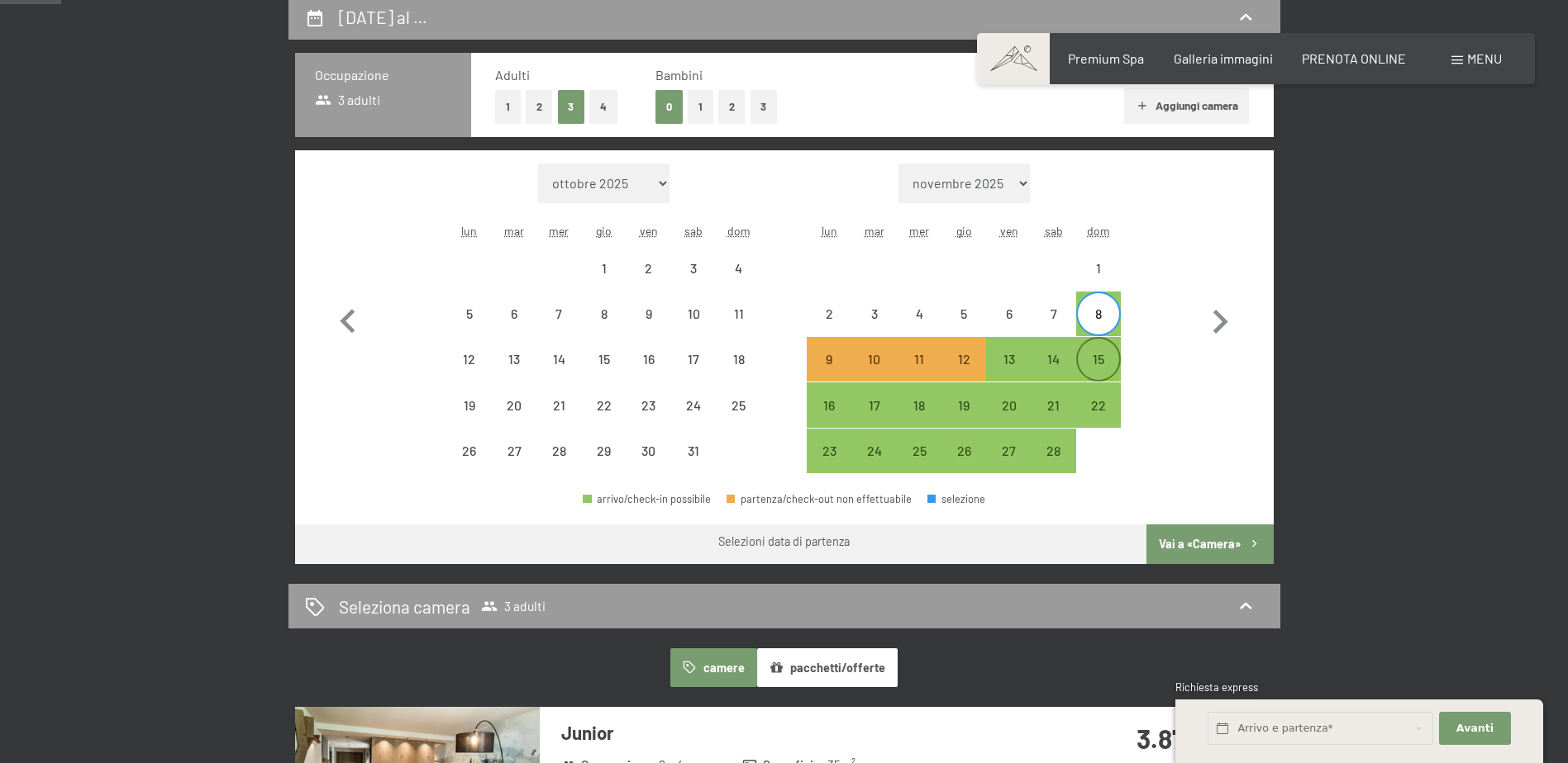
click at [1110, 363] on div "15" at bounding box center [1098, 373] width 41 height 41
select select "2026-01-01"
select select "2026-02-01"
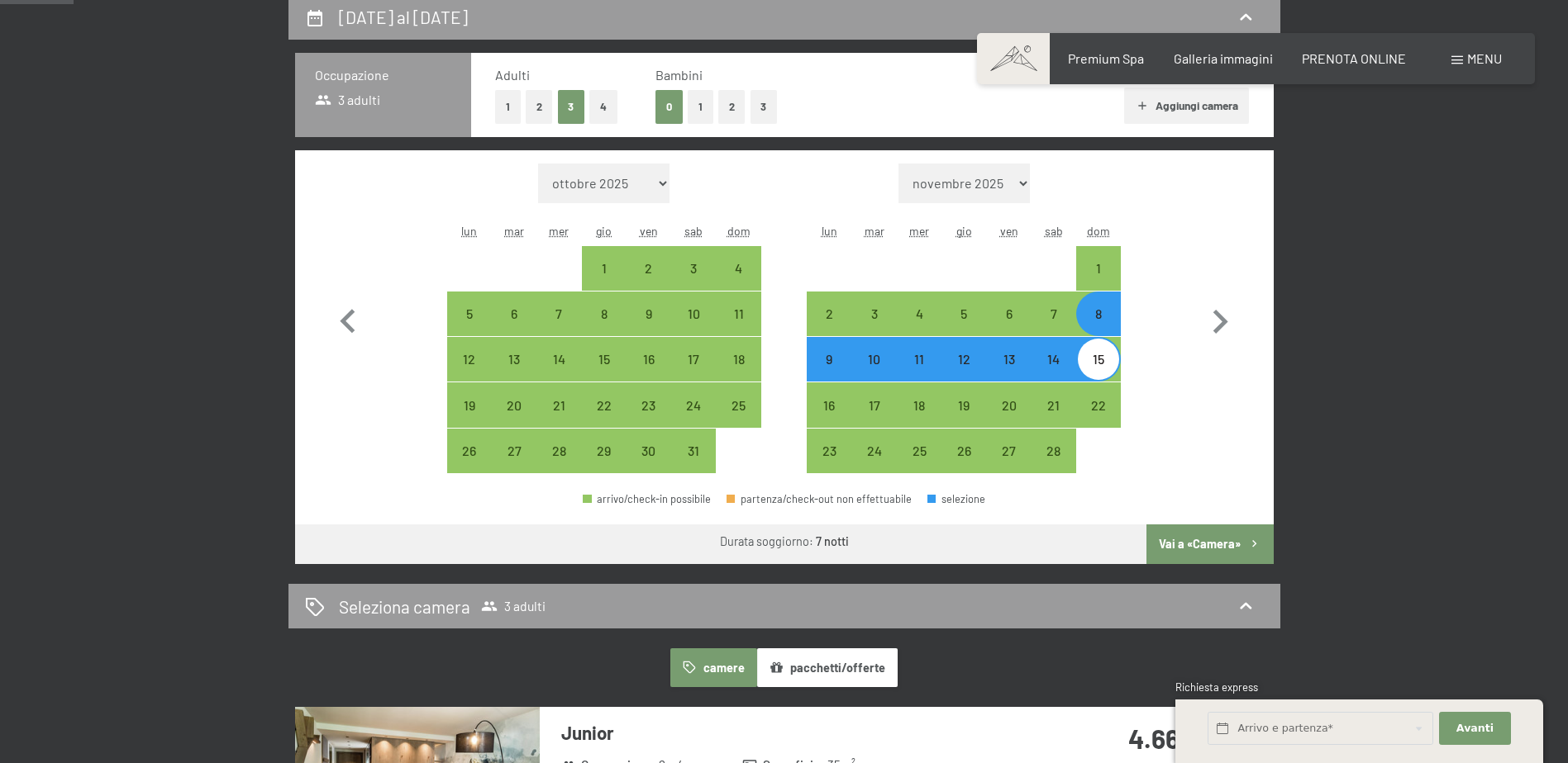
click at [1020, 184] on select "novembre 2025 dicembre 2025 gennaio 2026 febbraio 2026 marzo 2026 aprile 2026 m…" at bounding box center [964, 183] width 131 height 39
select select "2026-02-01"
select select "2026-03-01"
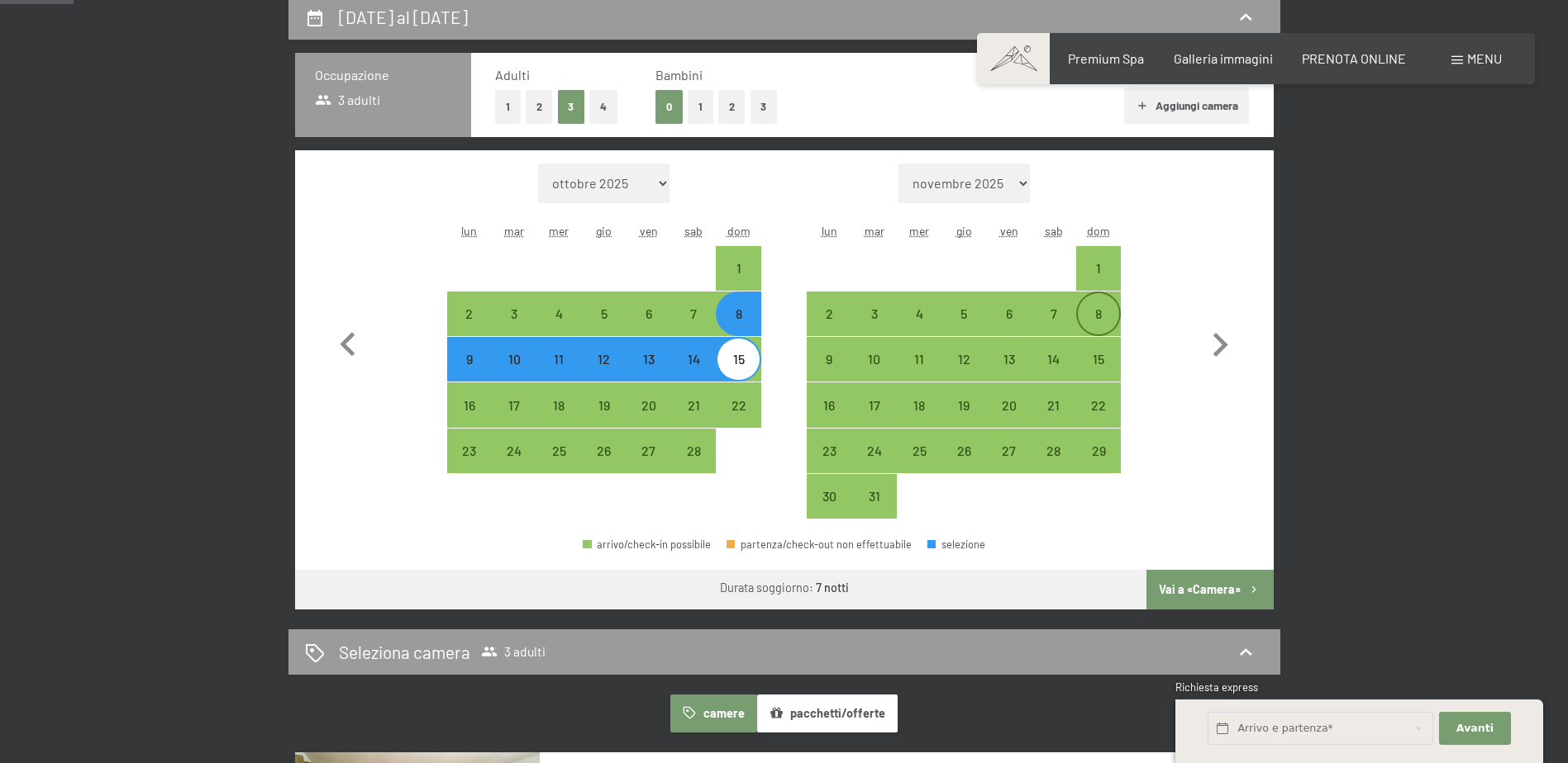
click at [1096, 319] on div "8" at bounding box center [1098, 328] width 41 height 41
select select "2026-02-01"
select select "2026-03-01"
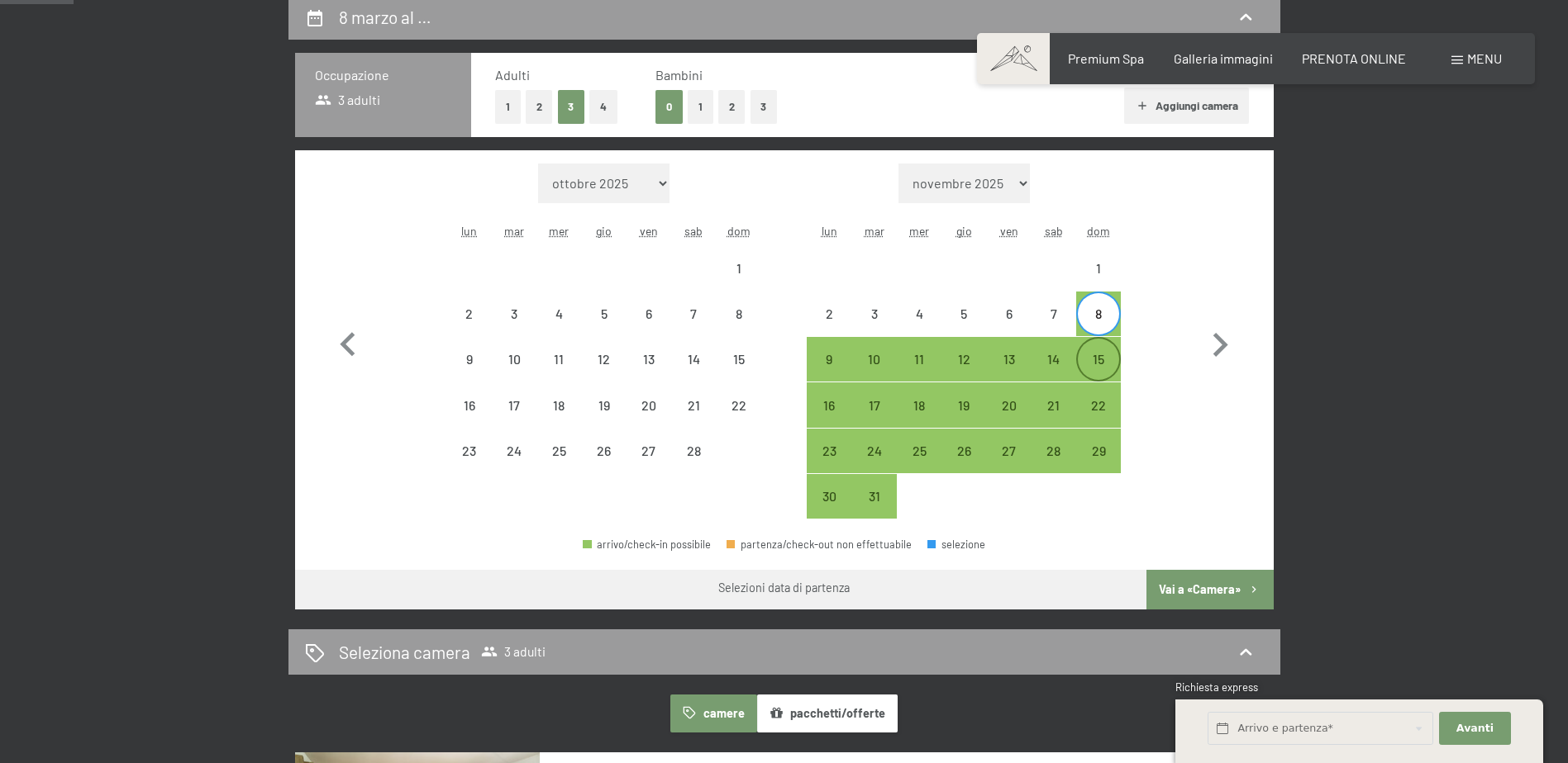
click at [1099, 353] on div "15" at bounding box center [1098, 373] width 41 height 41
select select "2026-02-01"
select select "2026-03-01"
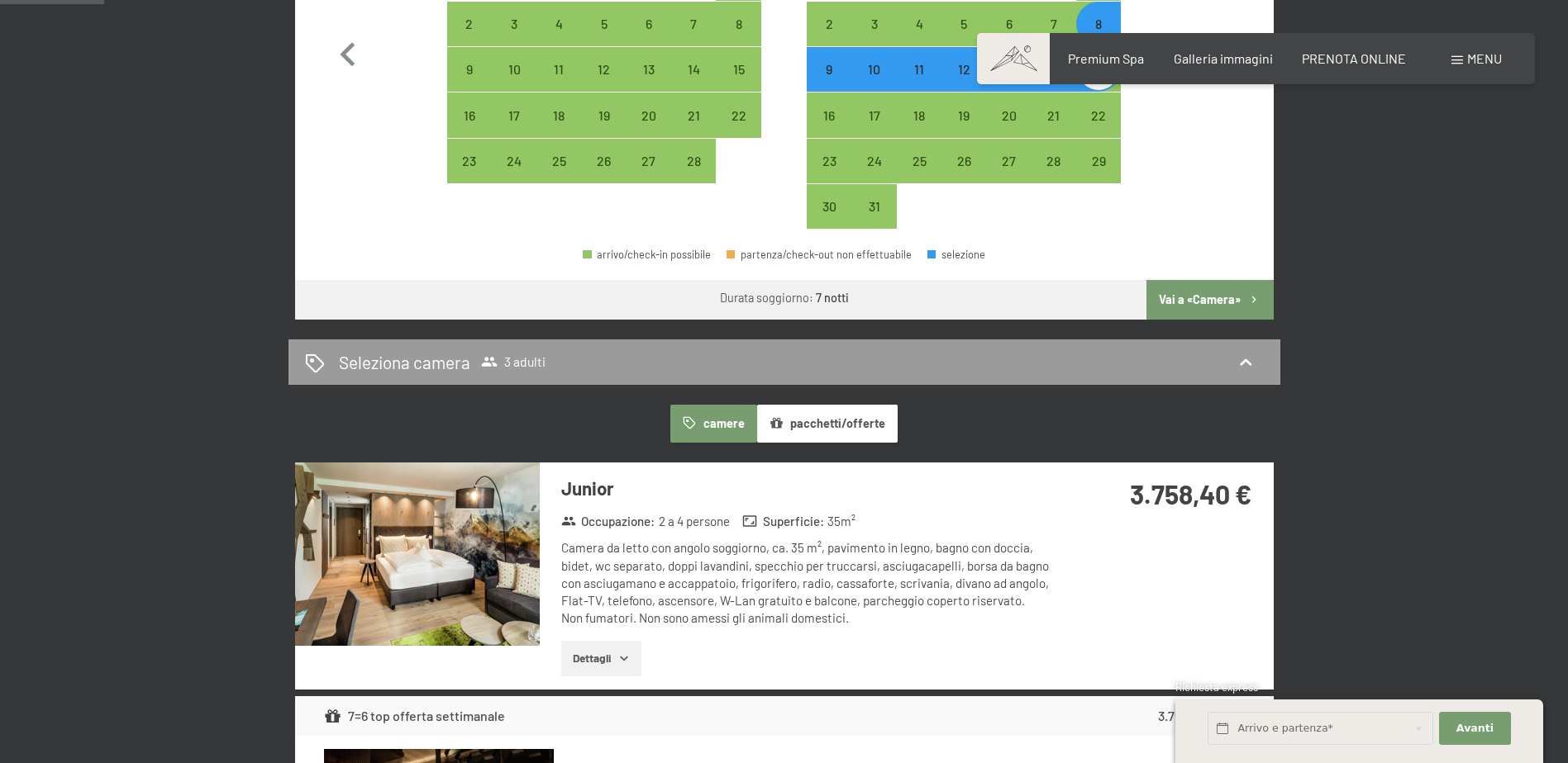
scroll to position [496, 0]
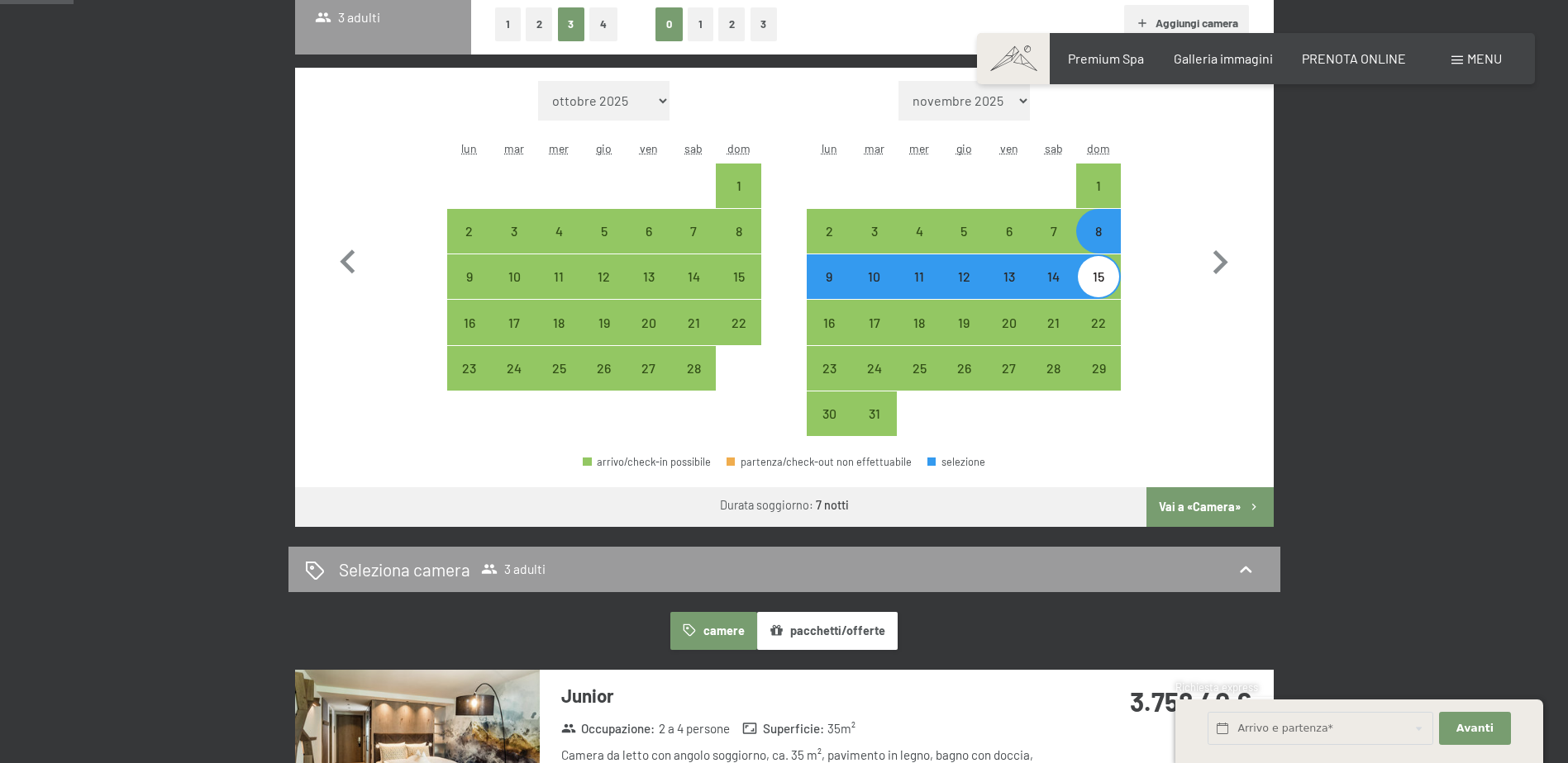
click at [1021, 113] on select "novembre 2025 dicembre 2025 gennaio 2026 febbraio 2026 marzo 2026 aprile 2026 m…" at bounding box center [964, 100] width 131 height 39
select select "2026-07-01"
select select "2026-08-01"
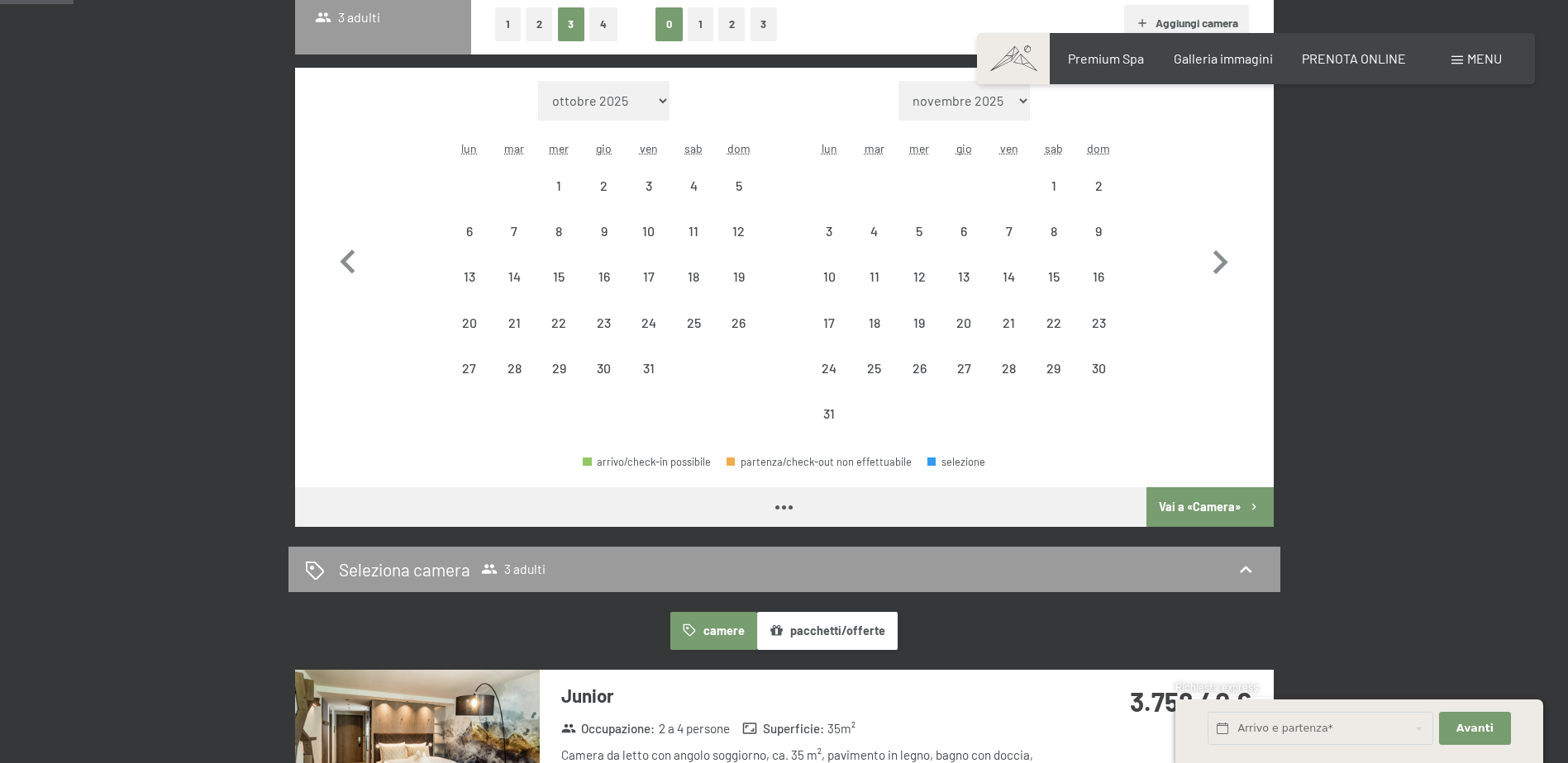
select select "2026-07-01"
select select "2026-08-01"
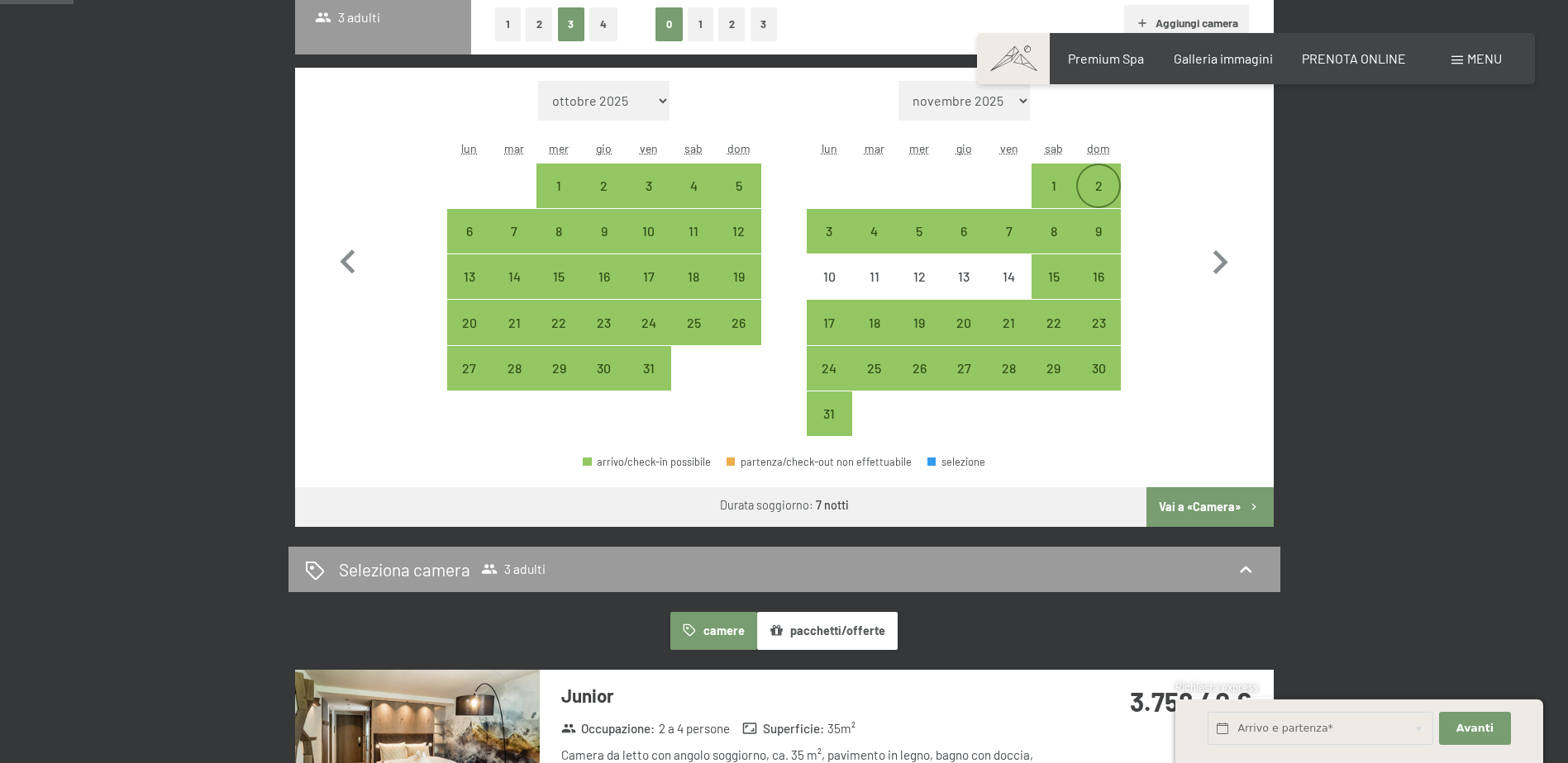
click at [1103, 180] on div "2" at bounding box center [1098, 200] width 41 height 41
select select "2026-07-01"
select select "2026-08-01"
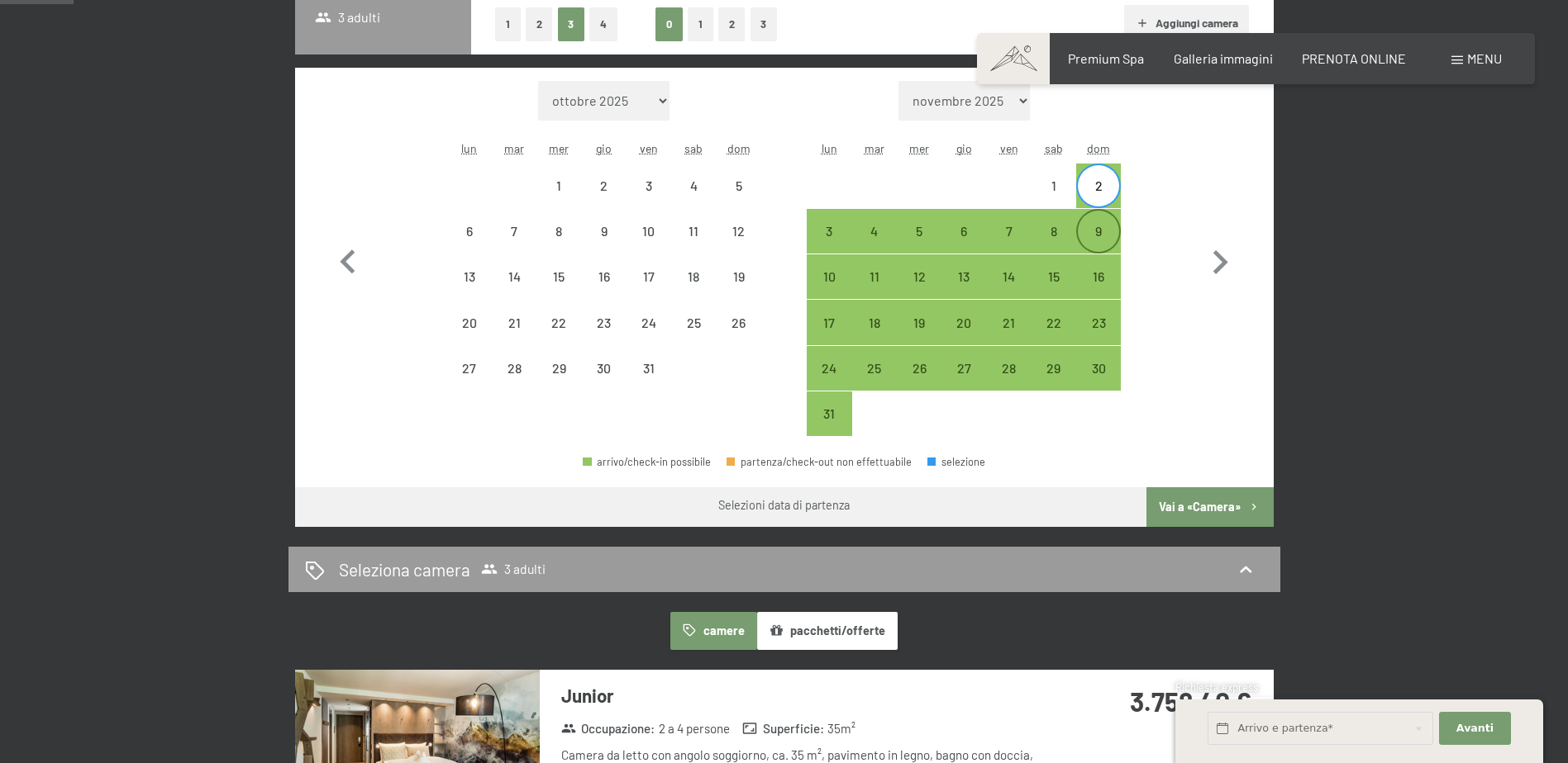
click at [1093, 228] on div "9" at bounding box center [1098, 245] width 41 height 41
select select "2026-07-01"
select select "2026-08-01"
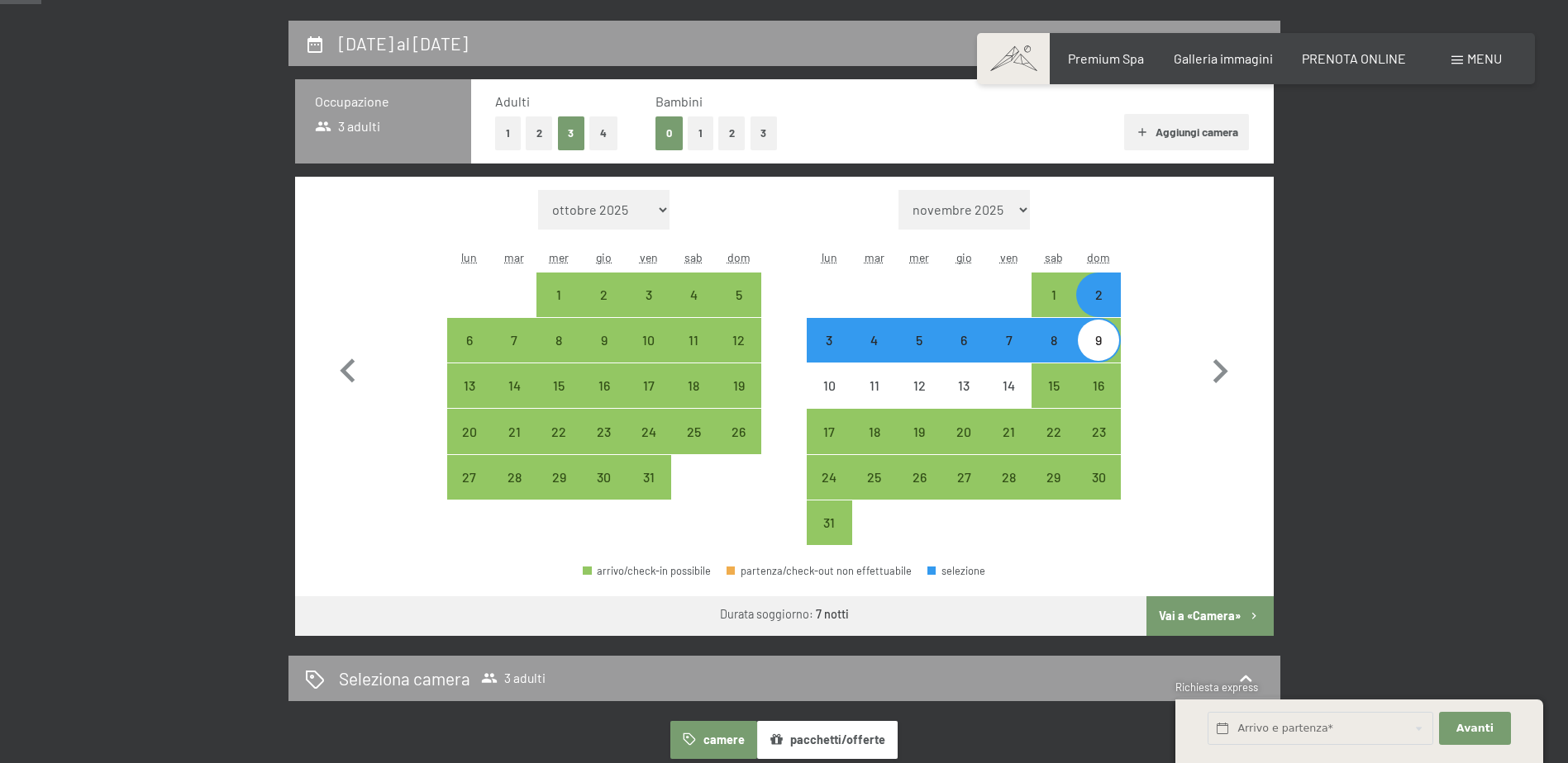
scroll to position [248, 0]
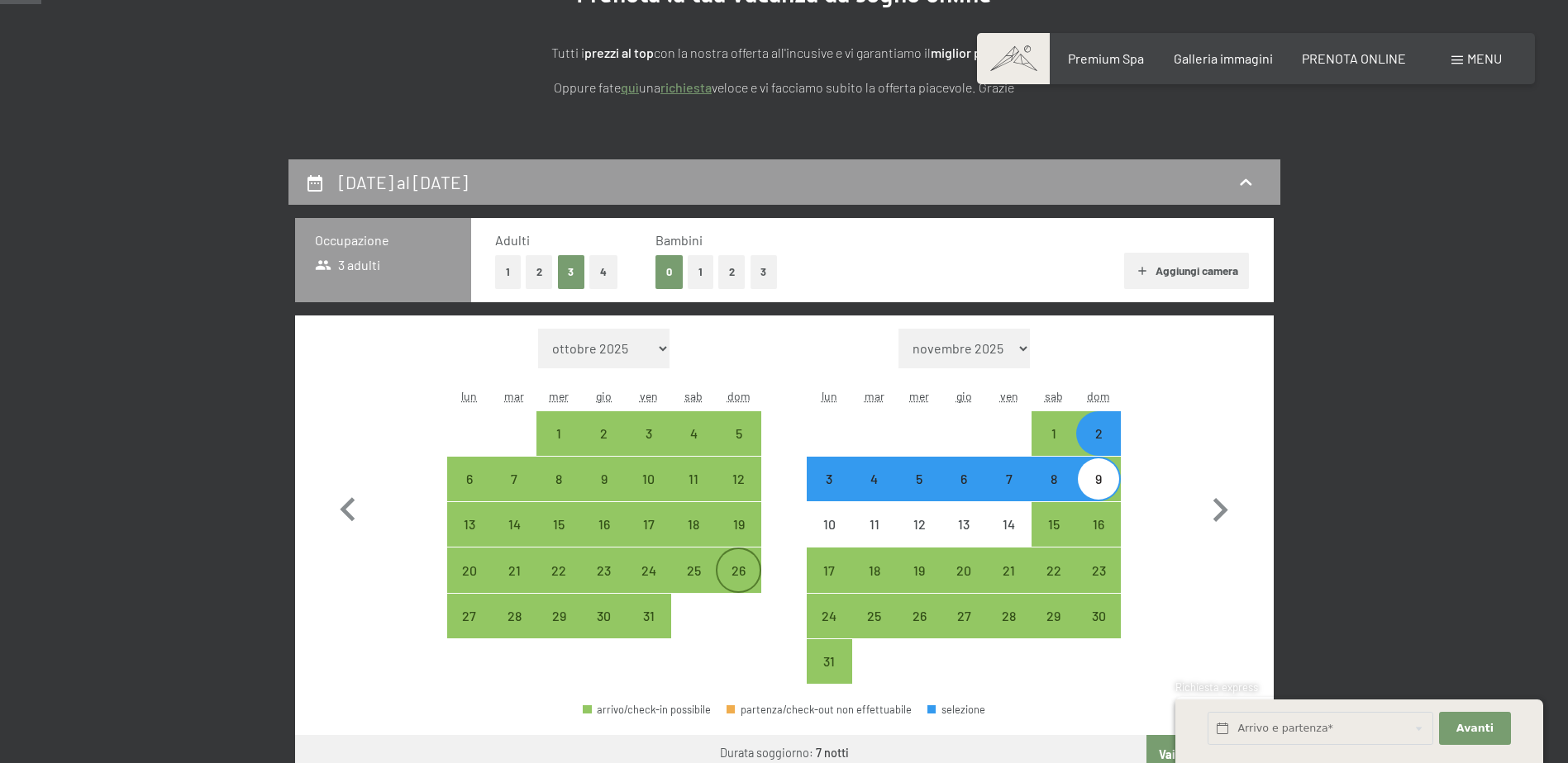
click at [749, 569] on div "26" at bounding box center [738, 584] width 41 height 41
select select "2026-07-01"
select select "2026-08-01"
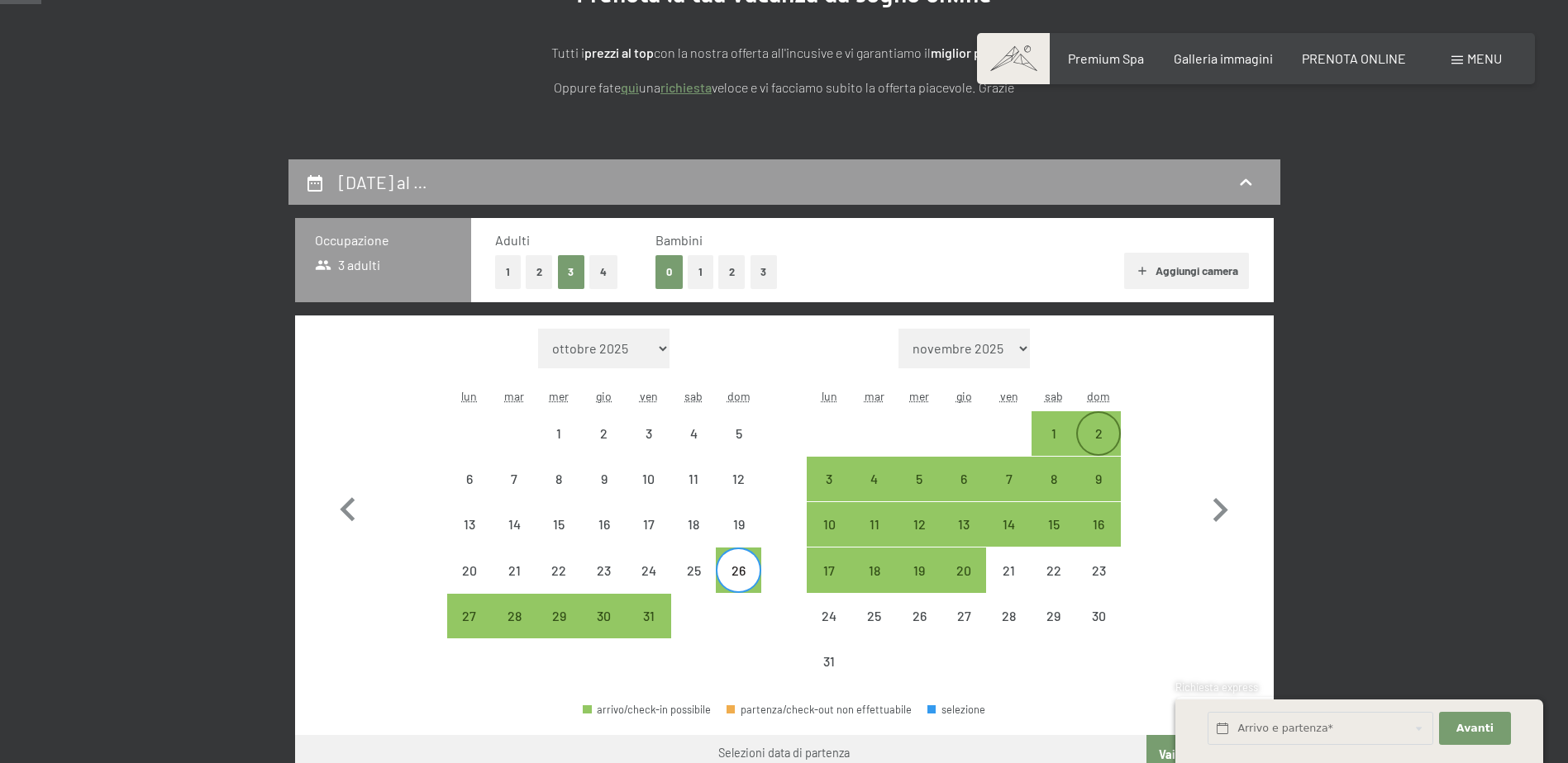
click at [1090, 427] on div "2" at bounding box center [1098, 448] width 41 height 41
select select "2026-07-01"
select select "2026-08-01"
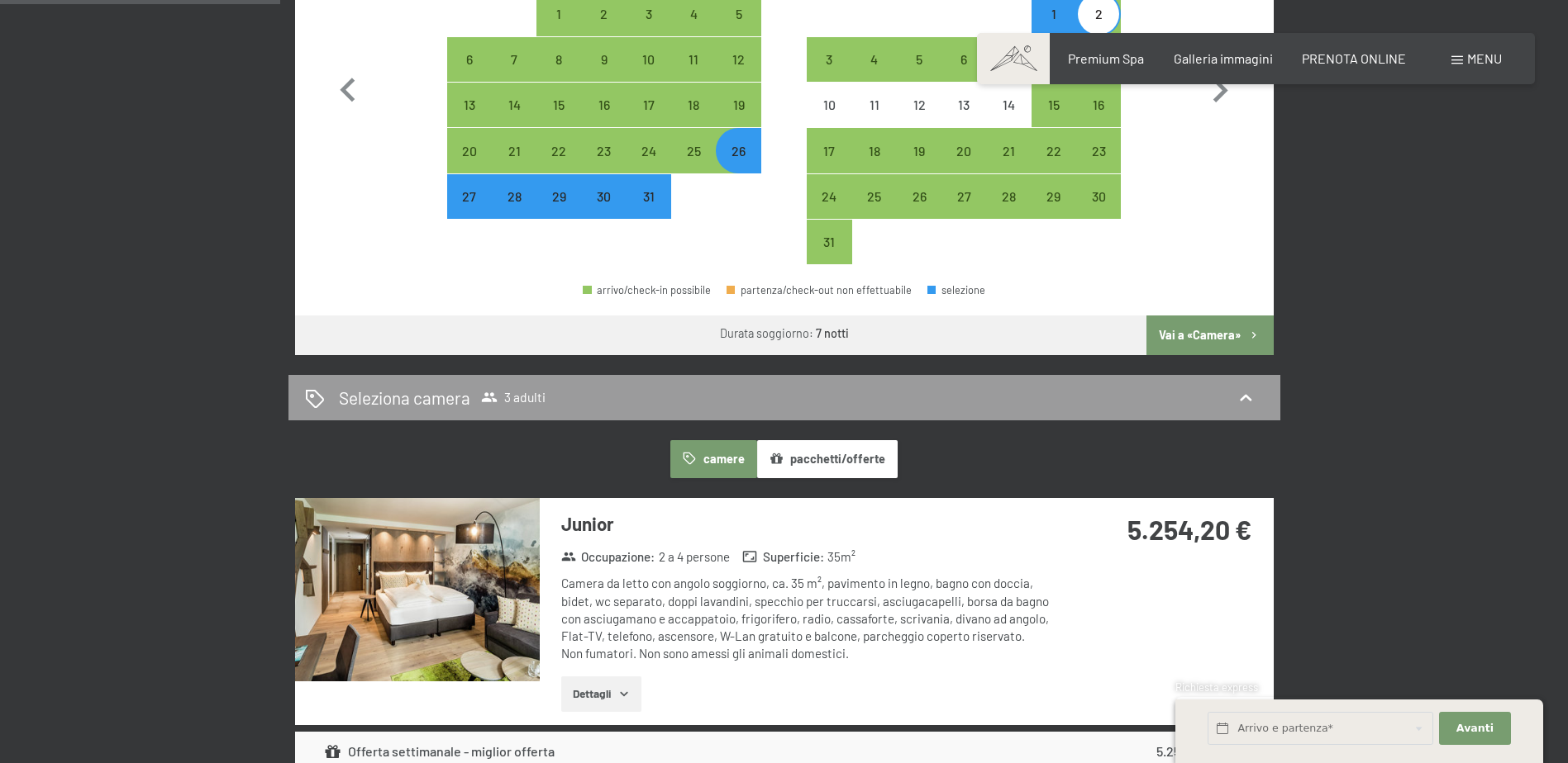
scroll to position [744, 0]
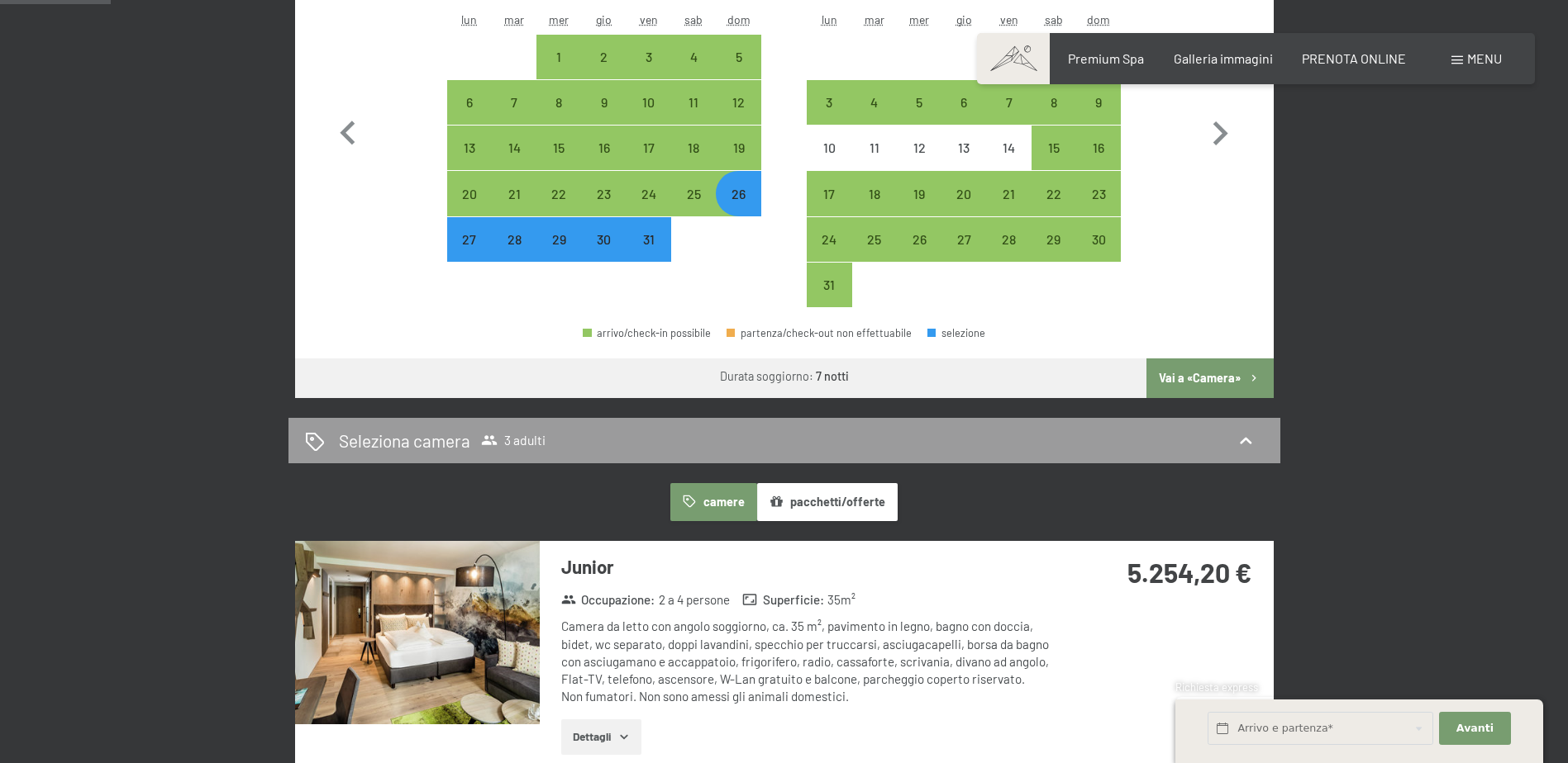
scroll to position [496, 0]
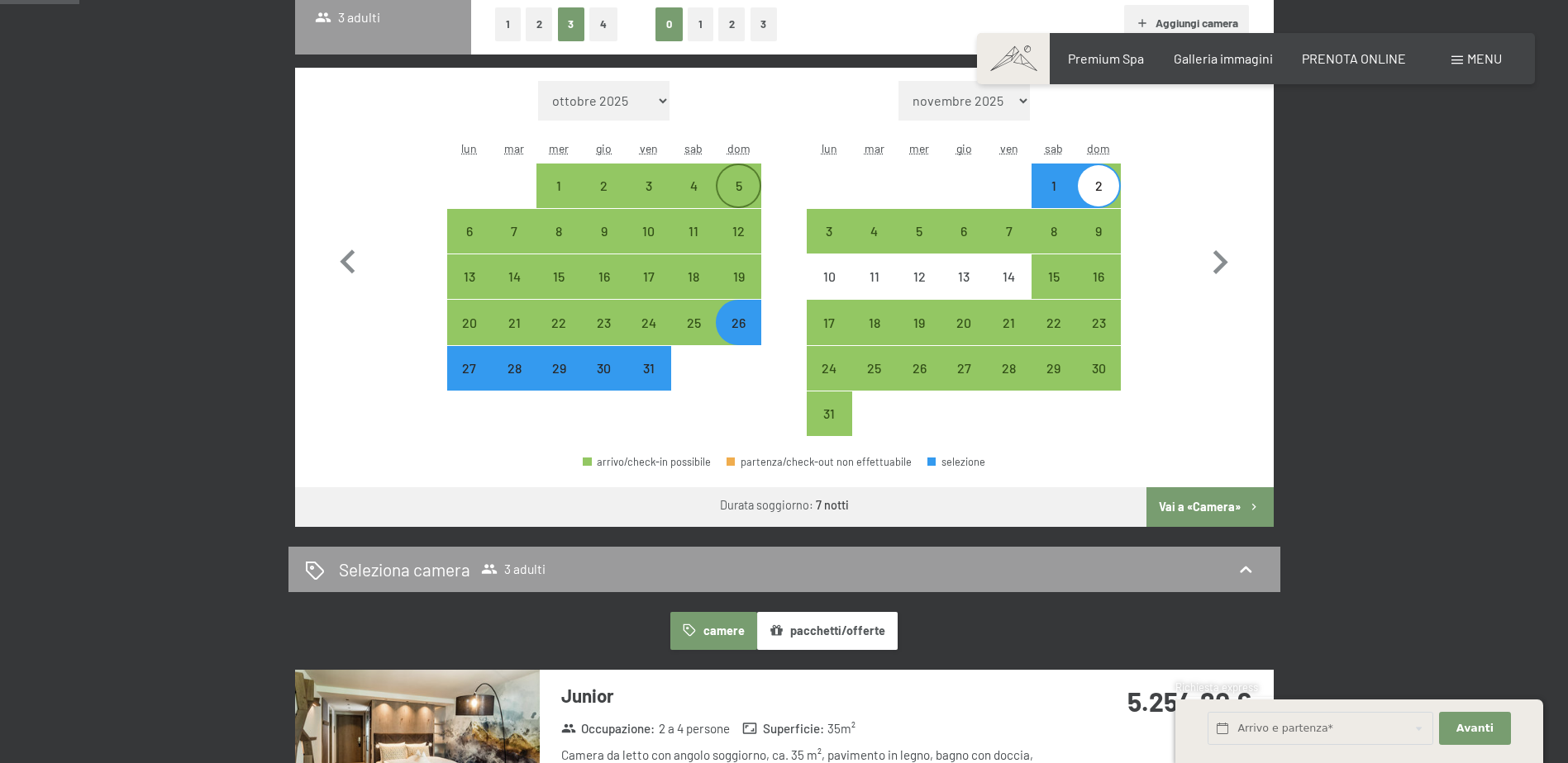
click at [740, 181] on div "5" at bounding box center [738, 200] width 41 height 41
select select "2026-07-01"
select select "2026-08-01"
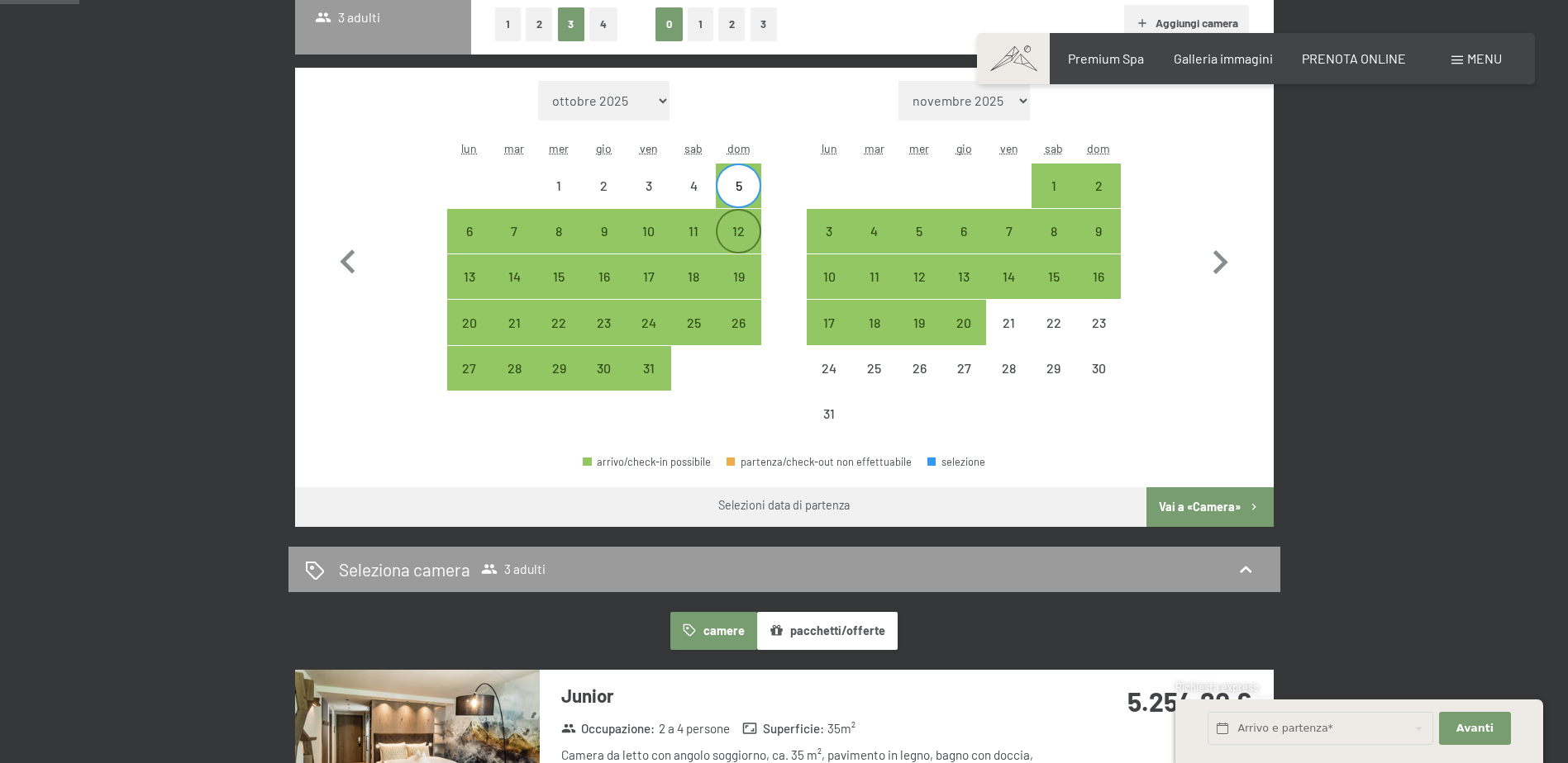
drag, startPoint x: 733, startPoint y: 218, endPoint x: 755, endPoint y: 224, distance: 22.8
click at [733, 216] on div "12" at bounding box center [738, 230] width 41 height 41
select select "2026-07-01"
select select "2026-08-01"
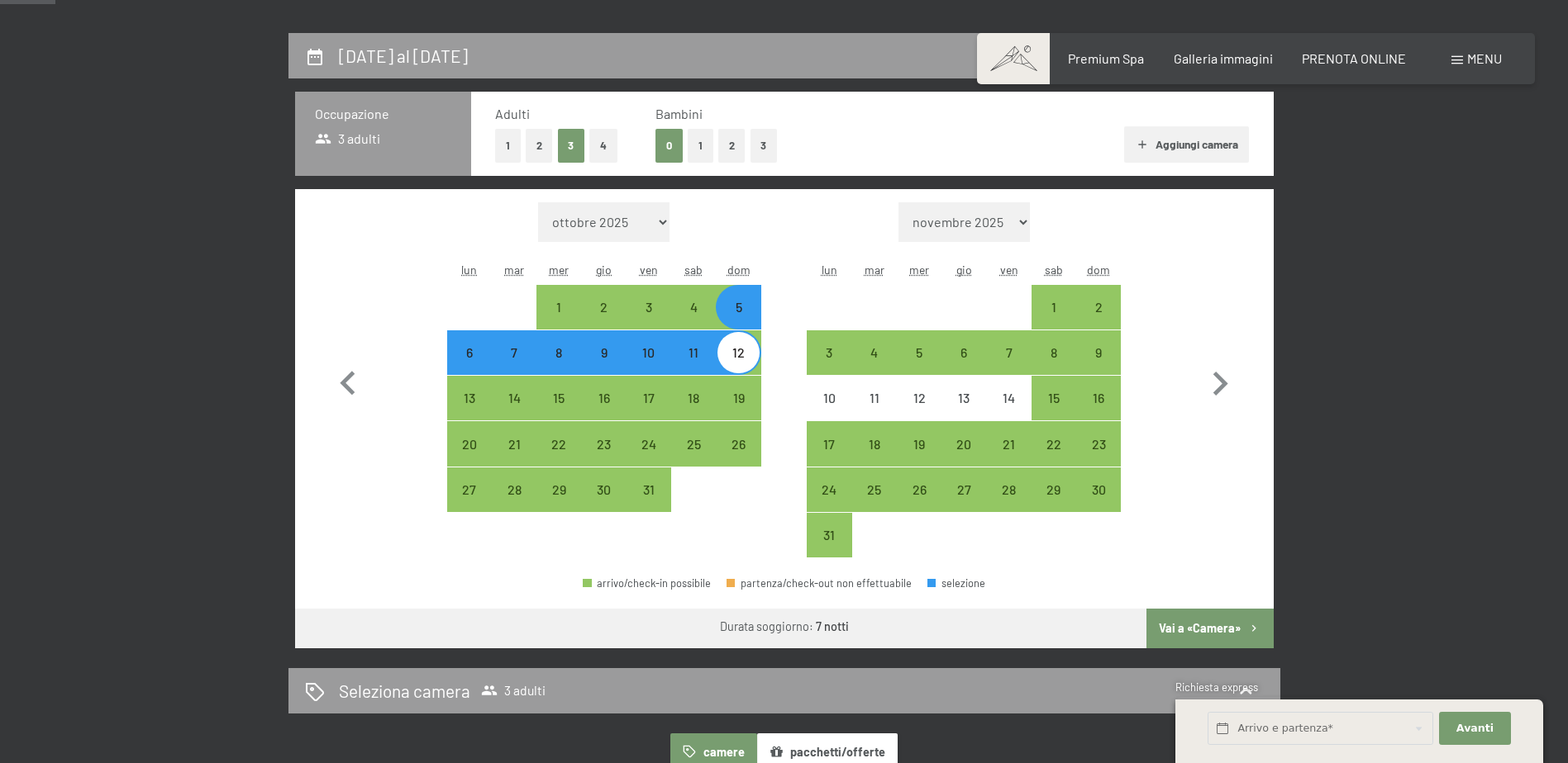
scroll to position [330, 0]
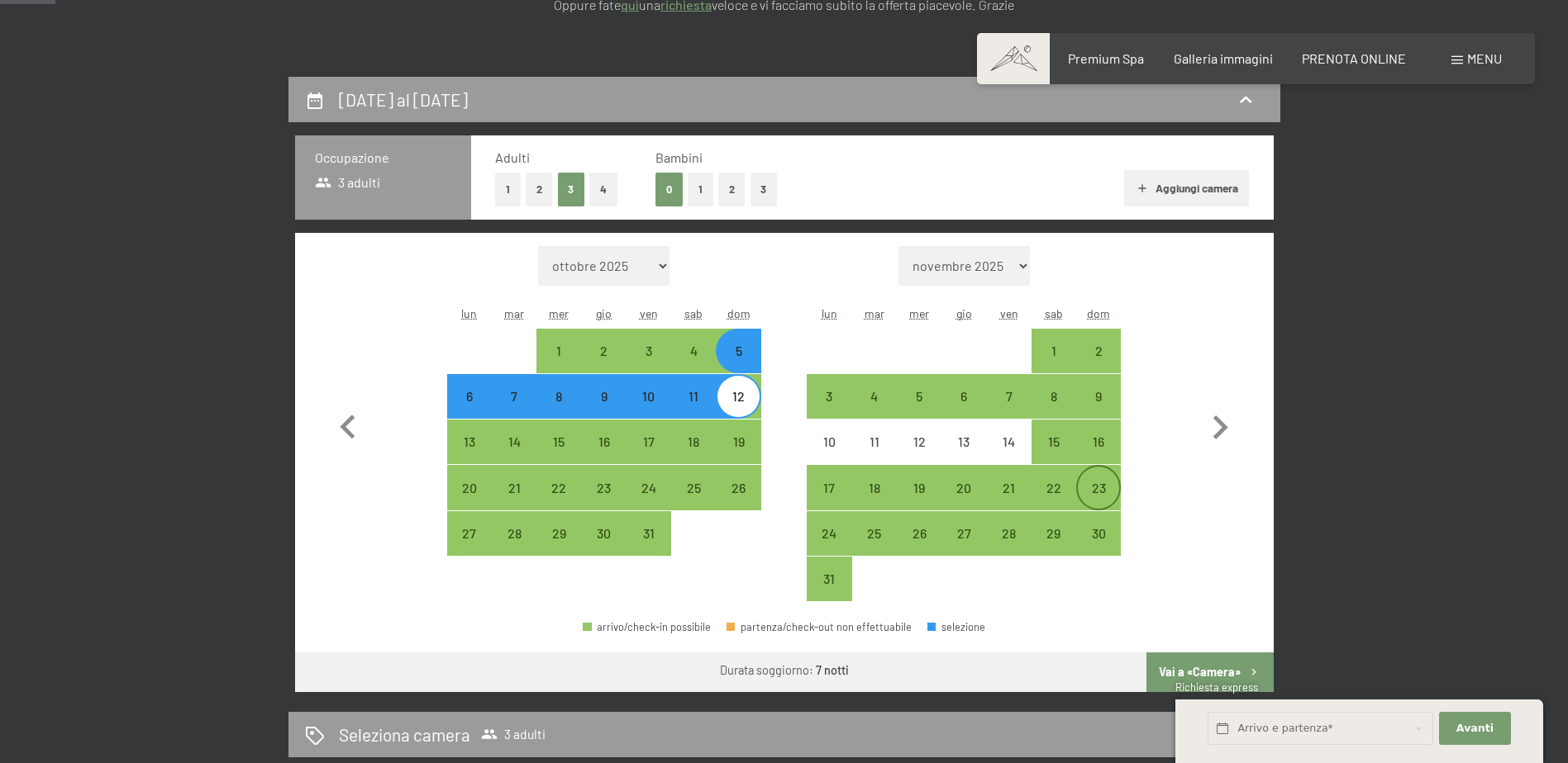
drag, startPoint x: 1102, startPoint y: 479, endPoint x: 1114, endPoint y: 484, distance: 13.0
click at [1102, 479] on div "23" at bounding box center [1098, 487] width 41 height 41
select select "2026-07-01"
select select "2026-08-01"
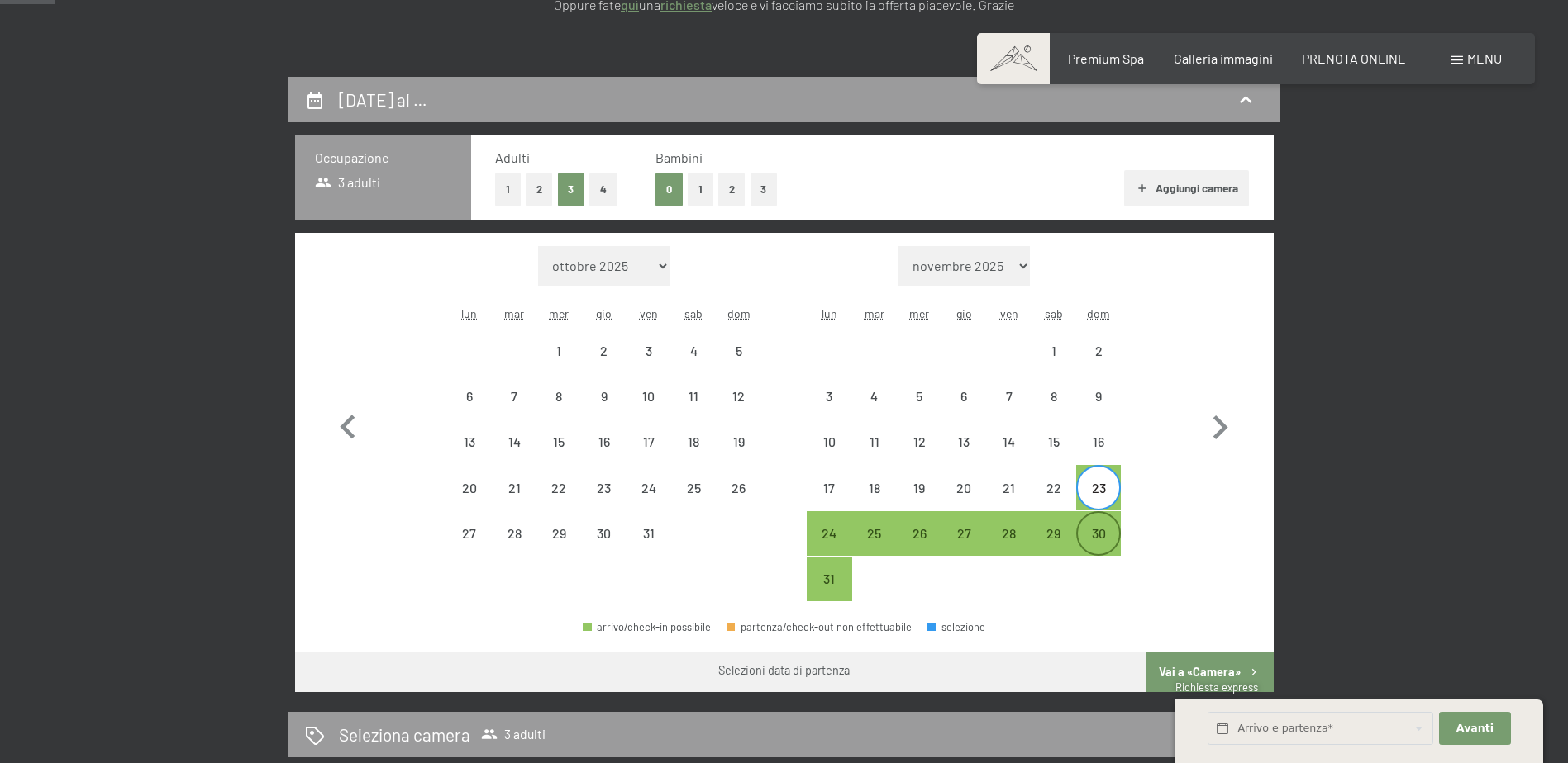
click at [1100, 522] on div "30" at bounding box center [1098, 533] width 41 height 41
select select "2026-07-01"
select select "2026-08-01"
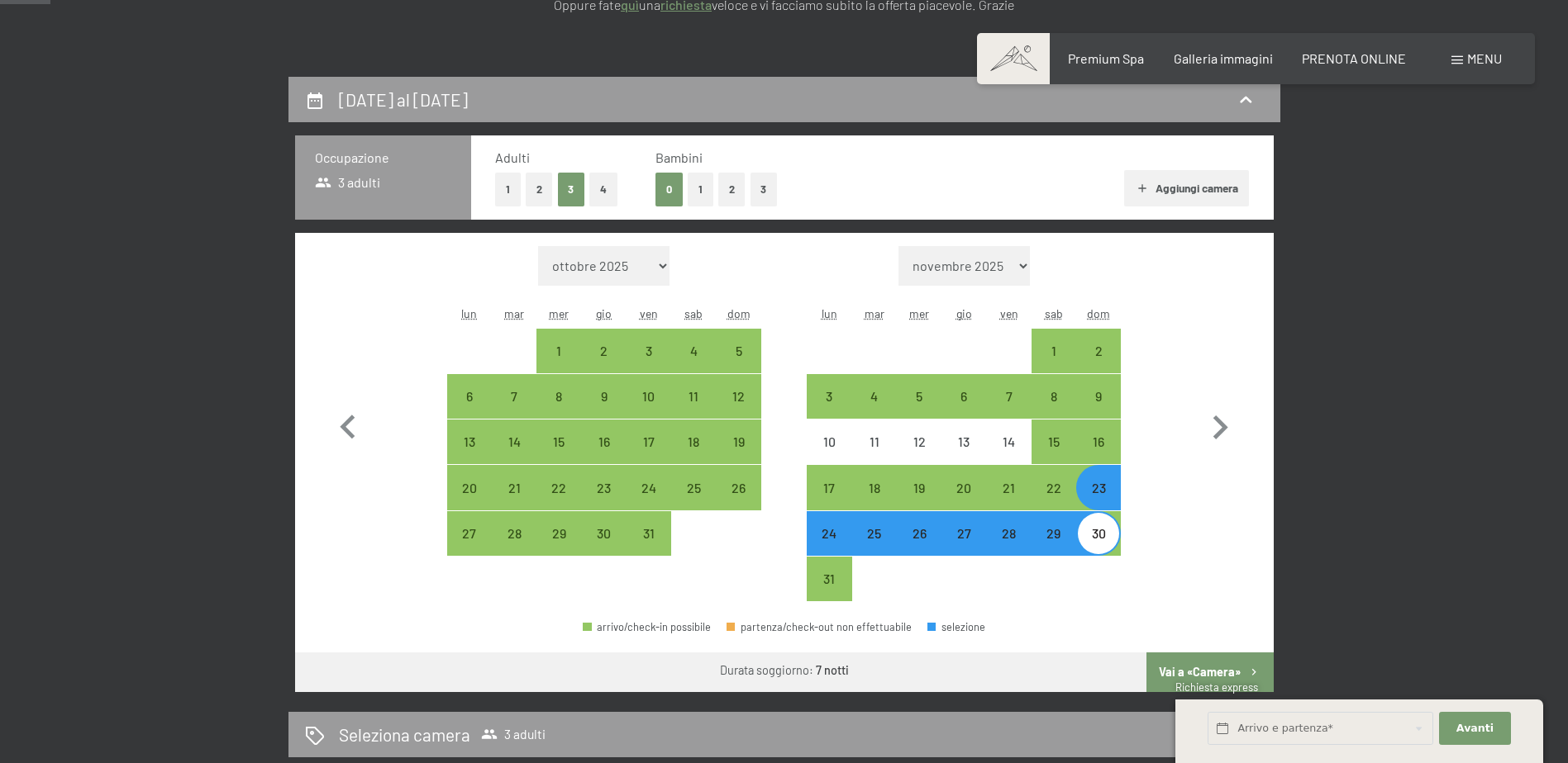
scroll to position [0, 0]
